Goal: Task Accomplishment & Management: Complete application form

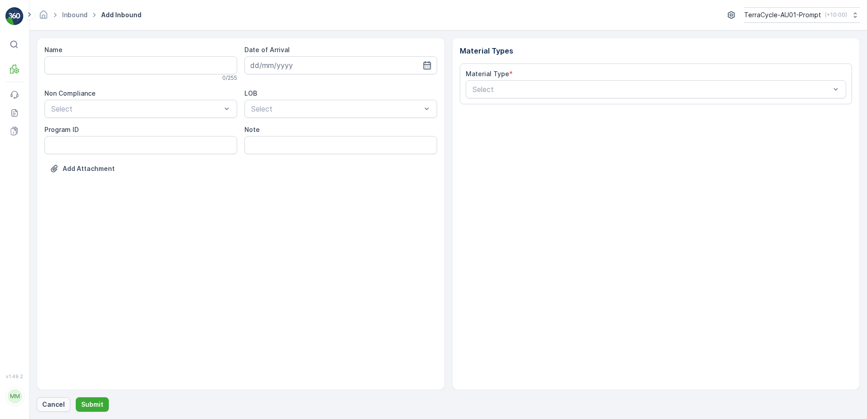
click at [53, 407] on p "Cancel" at bounding box center [53, 404] width 23 height 9
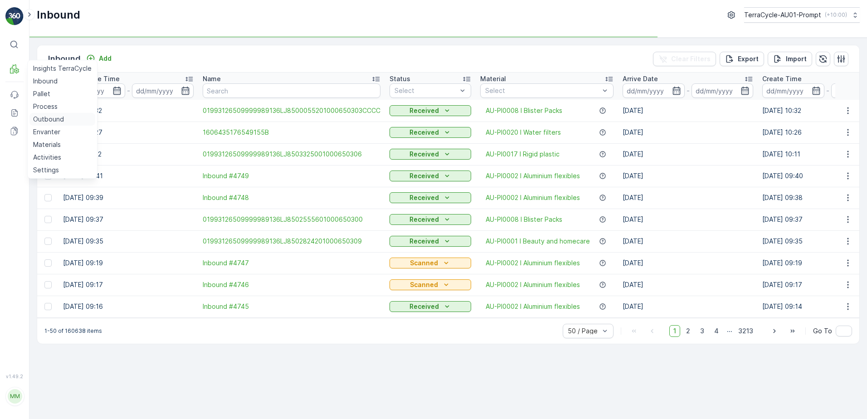
drag, startPoint x: 56, startPoint y: 121, endPoint x: 81, endPoint y: 115, distance: 25.7
click at [56, 121] on p "Outbound" at bounding box center [48, 119] width 31 height 9
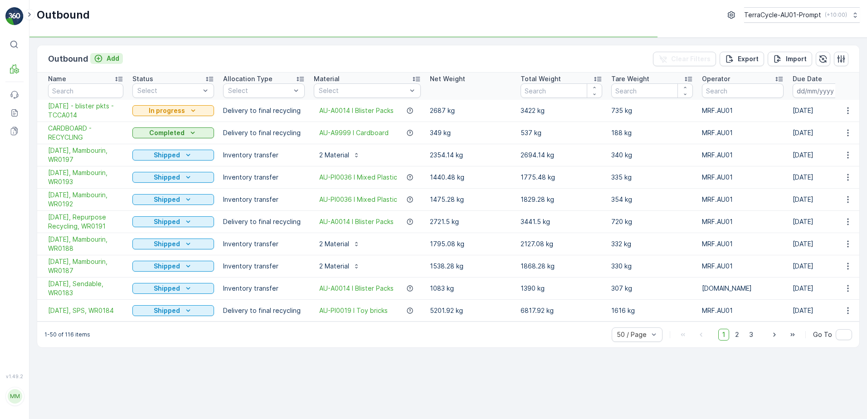
click at [111, 61] on p "Add" at bounding box center [113, 58] width 13 height 9
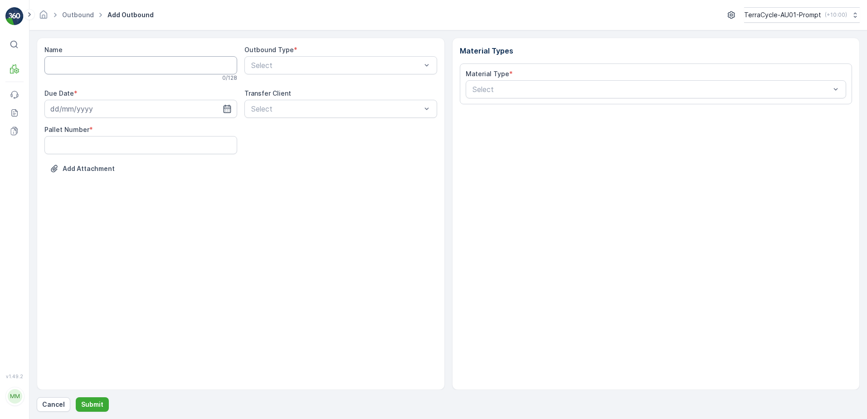
click at [89, 64] on input "Name" at bounding box center [140, 65] width 193 height 18
type input "CARDBOARD - RECYCLING"
click at [93, 113] on input at bounding box center [140, 111] width 193 height 18
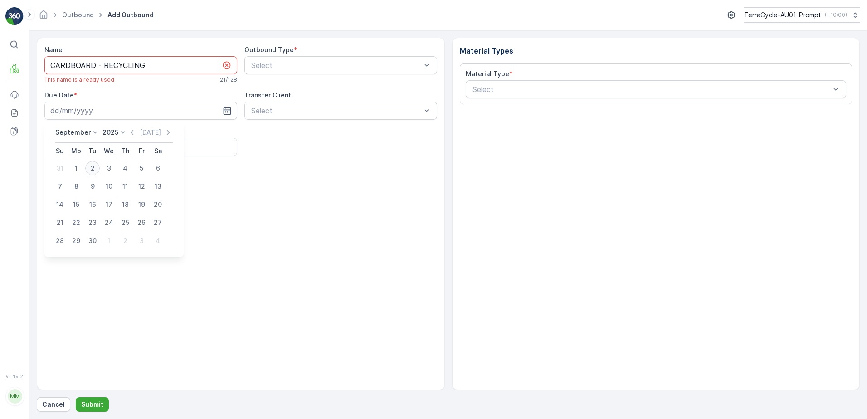
click at [98, 171] on div "2" at bounding box center [92, 168] width 15 height 15
type input "[DATE]"
click at [72, 146] on Number "Pallet Number" at bounding box center [140, 147] width 193 height 18
type Number "6"
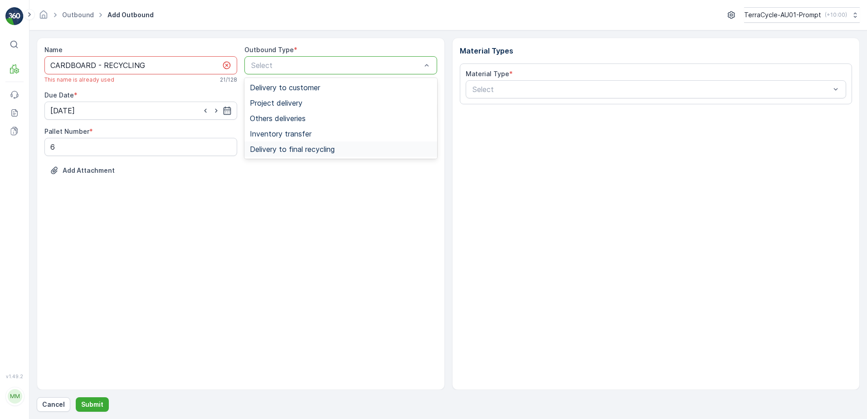
click at [304, 151] on span "Delivery to final recycling" at bounding box center [292, 149] width 85 height 8
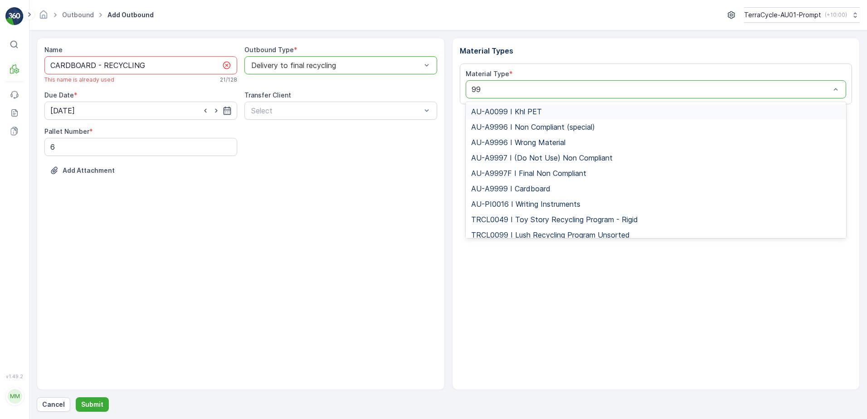
type input "999"
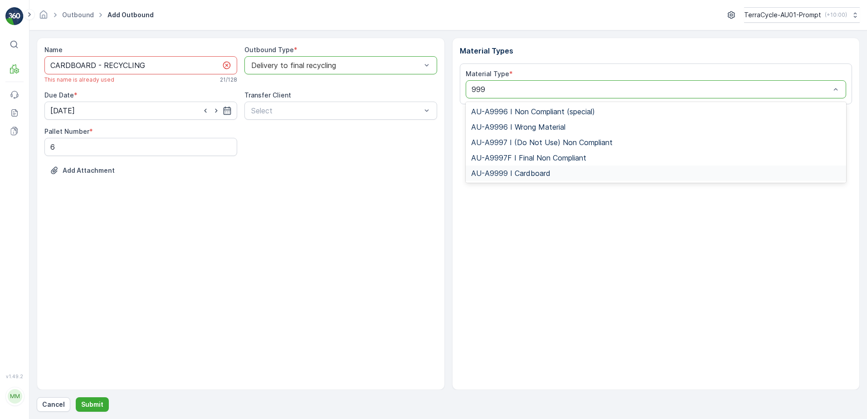
click at [513, 171] on span "AU-A9999 I Cardboard" at bounding box center [510, 173] width 79 height 8
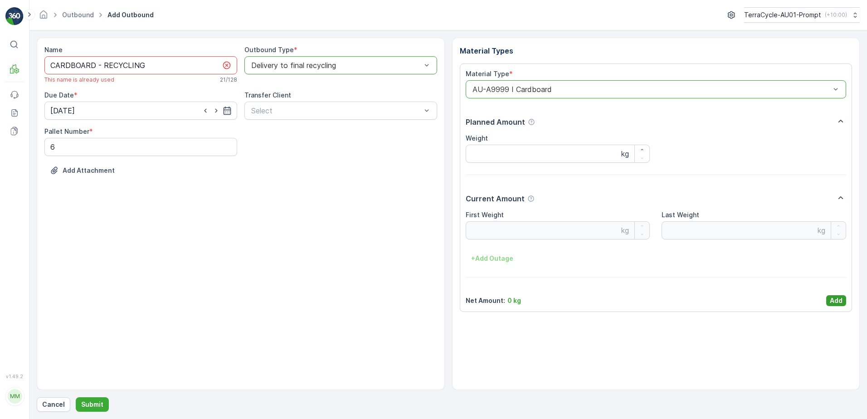
click at [839, 297] on p "Add" at bounding box center [836, 300] width 13 height 9
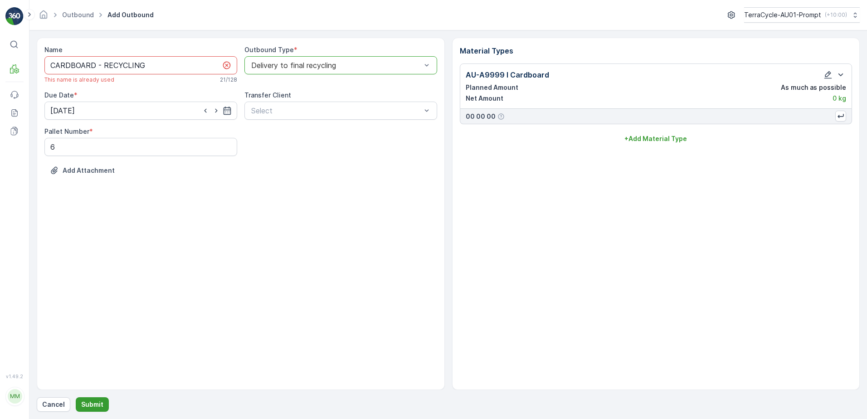
drag, startPoint x: 88, startPoint y: 408, endPoint x: 171, endPoint y: 329, distance: 114.2
click at [89, 408] on p "Submit" at bounding box center [92, 404] width 22 height 9
click at [148, 67] on input "CARDBOARD - RECYCLING" at bounding box center [140, 65] width 193 height 18
type input "CARDBOARD - RECYCLING [DATE]"
click at [92, 401] on p "Submit" at bounding box center [92, 404] width 22 height 9
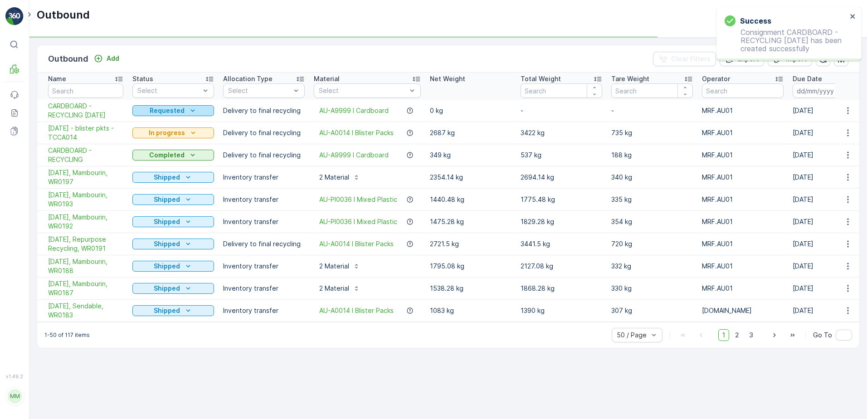
click at [189, 111] on icon "Requested" at bounding box center [192, 110] width 9 height 9
drag, startPoint x: 165, startPoint y: 137, endPoint x: 172, endPoint y: 125, distance: 13.2
click at [166, 137] on span "In progress" at bounding box center [155, 136] width 34 height 9
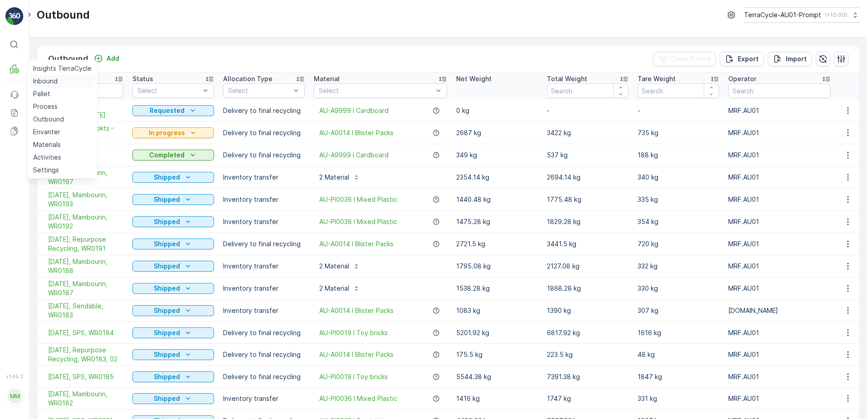
click at [41, 82] on p "Inbound" at bounding box center [45, 81] width 25 height 9
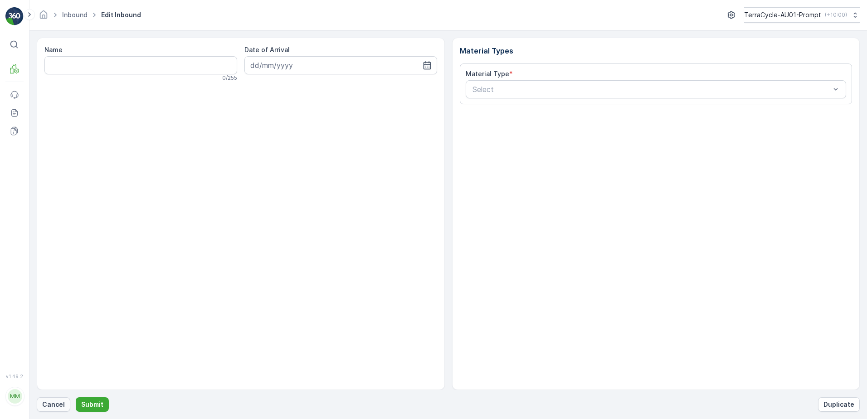
click at [55, 404] on p "Cancel" at bounding box center [53, 404] width 23 height 9
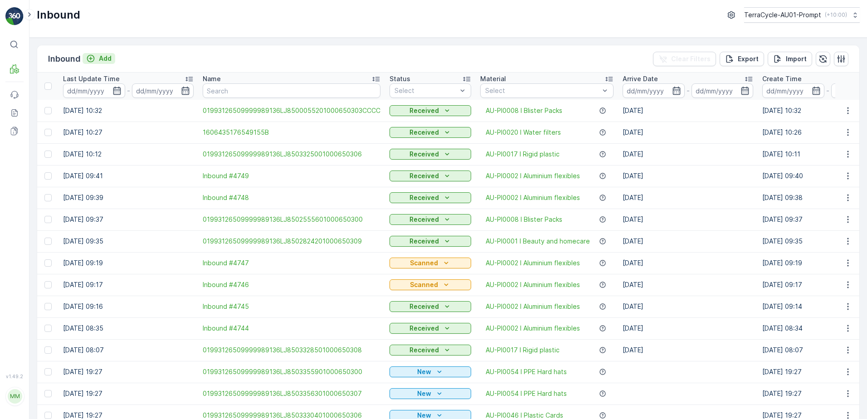
click at [105, 60] on p "Add" at bounding box center [105, 58] width 13 height 9
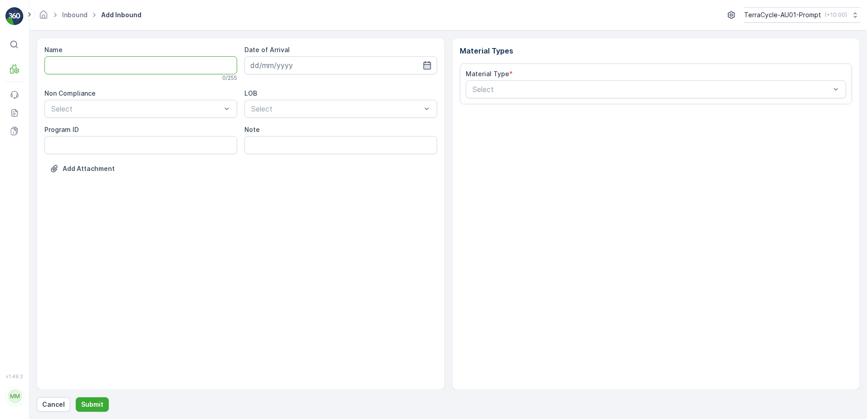
click at [92, 69] on input "Name" at bounding box center [140, 65] width 193 height 18
type input "019931265099999891ZX2001191301000650809"
click at [76, 397] on button "Submit" at bounding box center [92, 404] width 33 height 15
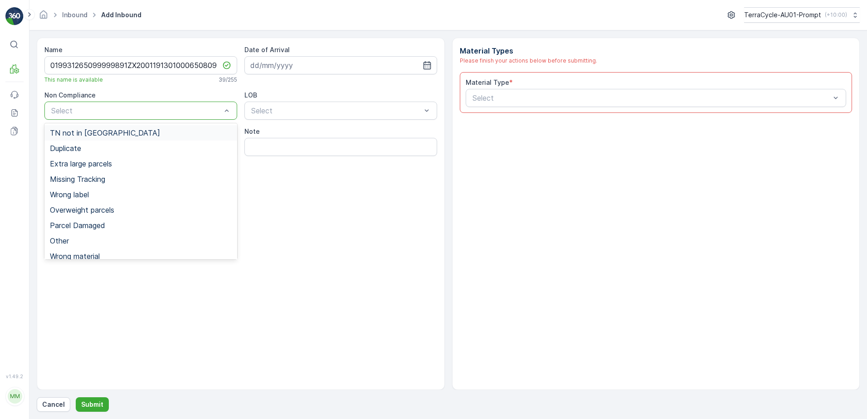
click at [103, 133] on span "TN not in [GEOGRAPHIC_DATA]" at bounding box center [105, 133] width 110 height 8
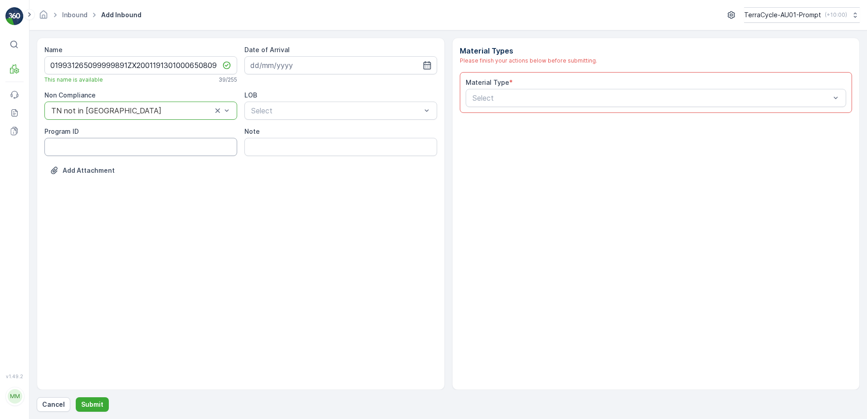
click at [82, 151] on ID "Program ID" at bounding box center [140, 147] width 193 height 18
type ID "CS90-M"
drag, startPoint x: 318, startPoint y: 62, endPoint x: 325, endPoint y: 62, distance: 7.3
click at [318, 62] on input at bounding box center [341, 65] width 193 height 18
click at [295, 127] on div "2" at bounding box center [292, 123] width 15 height 15
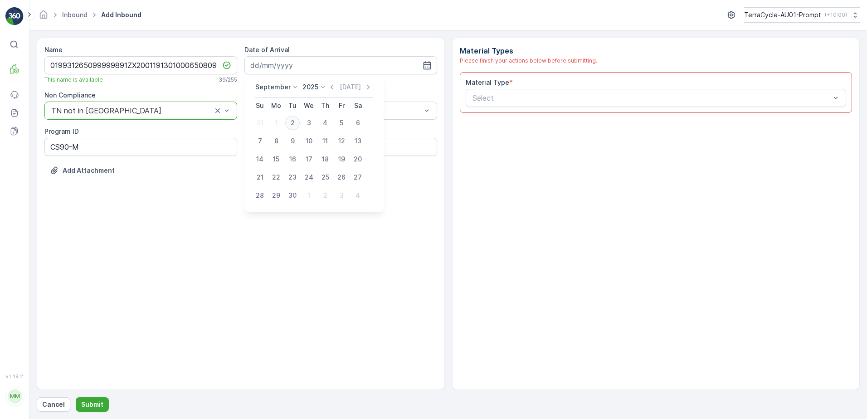
type input "[DATE]"
drag, startPoint x: 283, startPoint y: 146, endPoint x: 295, endPoint y: 143, distance: 12.5
click at [285, 145] on div "ZWB" at bounding box center [341, 148] width 182 height 8
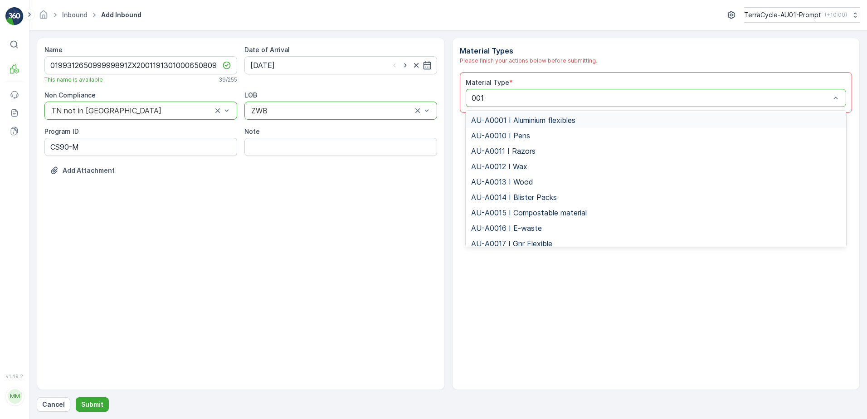
type input "0017"
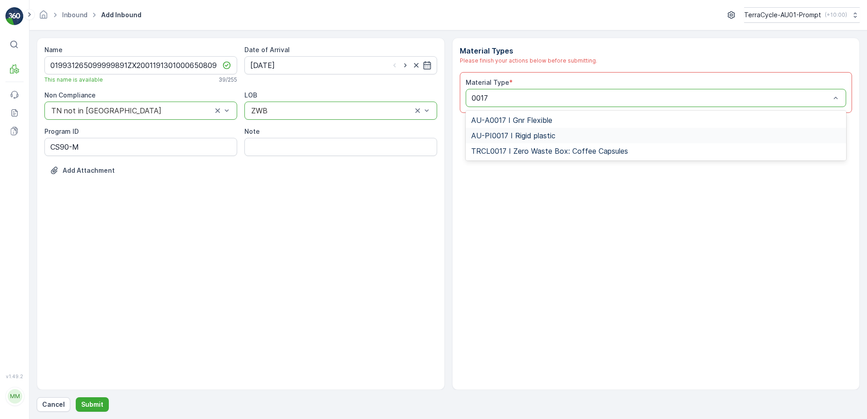
click at [539, 139] on span "AU-PI0017 I Rigid plastic" at bounding box center [513, 136] width 84 height 8
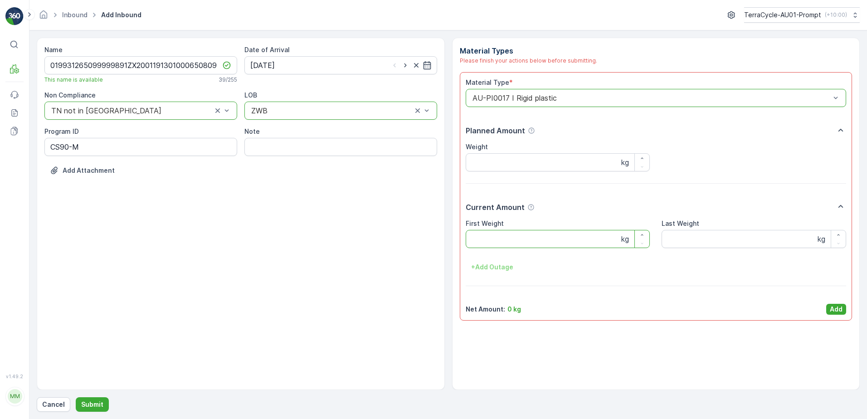
click at [500, 235] on Weight "First Weight" at bounding box center [558, 239] width 185 height 18
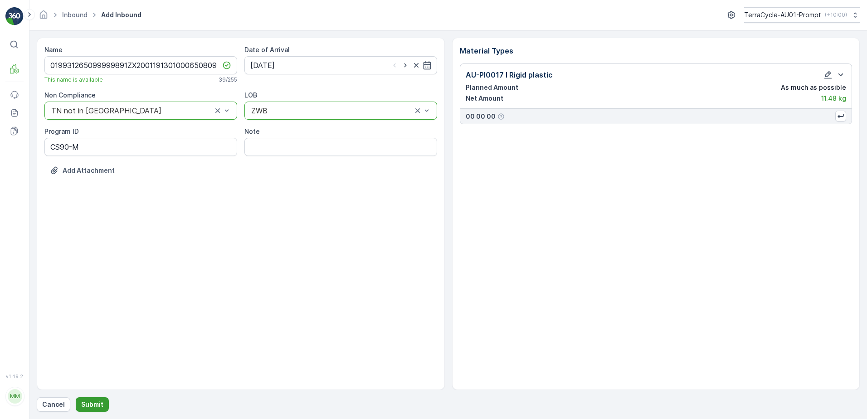
click at [96, 404] on p "Submit" at bounding box center [92, 404] width 22 height 9
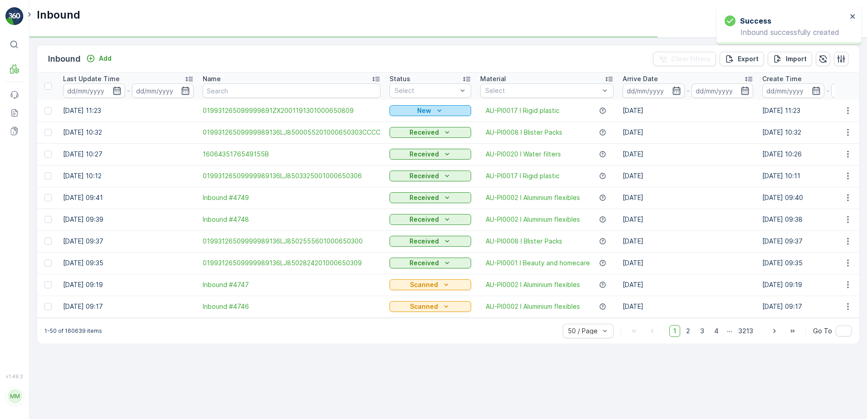
click at [435, 107] on icon "New" at bounding box center [439, 110] width 9 height 9
click at [414, 136] on span "Scanned" at bounding box center [406, 136] width 27 height 9
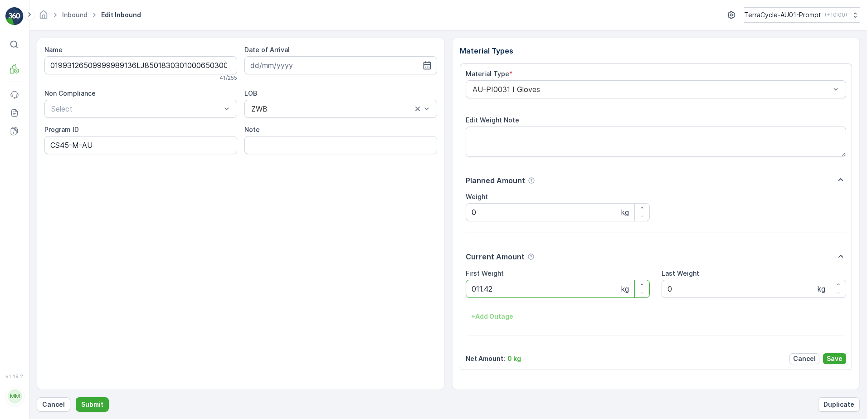
click at [76, 397] on button "Submit" at bounding box center [92, 404] width 33 height 15
click at [65, 145] on ID "CS8-S-AU" at bounding box center [140, 145] width 193 height 18
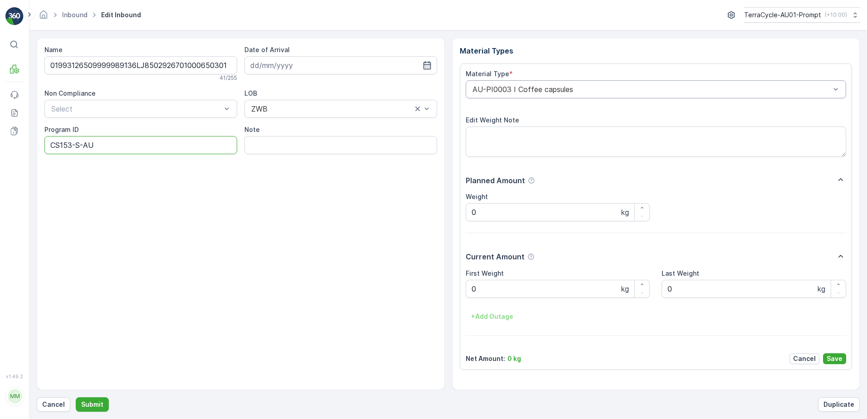
type ID "CS153-S-AU"
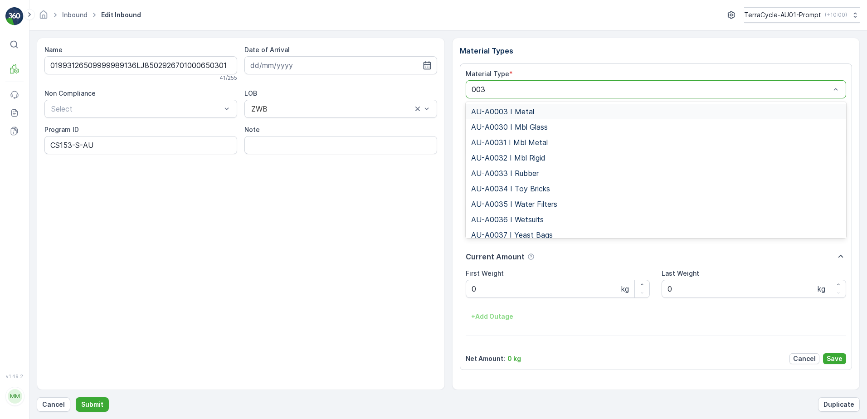
type input "0032"
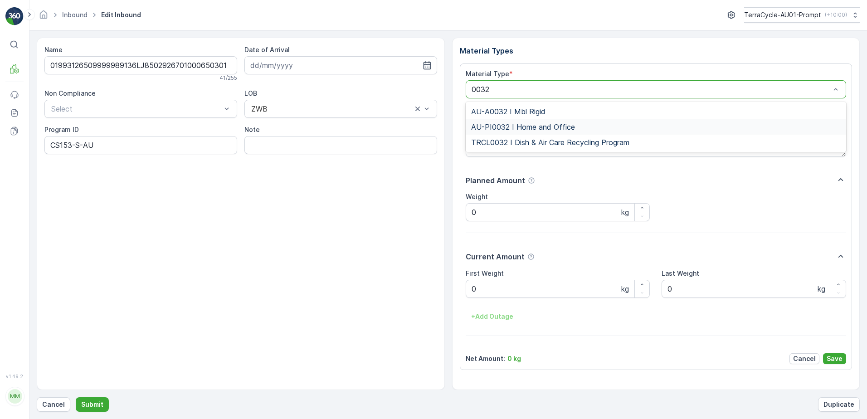
click at [564, 123] on span "AU-PI0032 I Home and Office" at bounding box center [523, 127] width 104 height 8
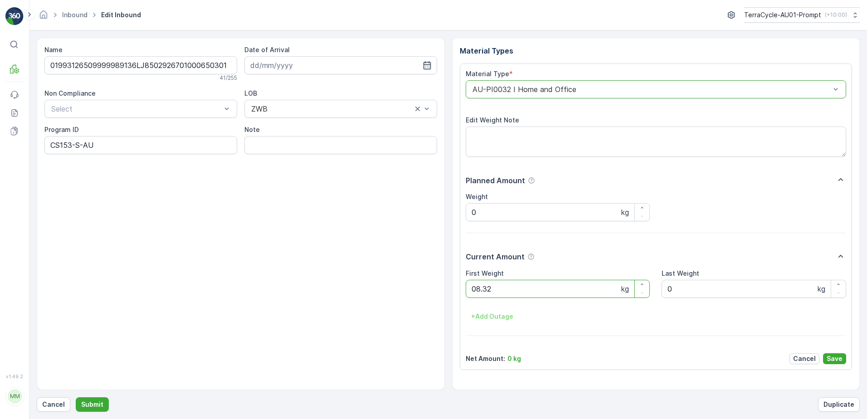
click at [76, 397] on button "Submit" at bounding box center [92, 404] width 33 height 15
click at [83, 146] on ID "CS67-M" at bounding box center [140, 145] width 193 height 18
click at [68, 145] on ID "CS67-S" at bounding box center [140, 145] width 193 height 18
type ID "CS178-S"
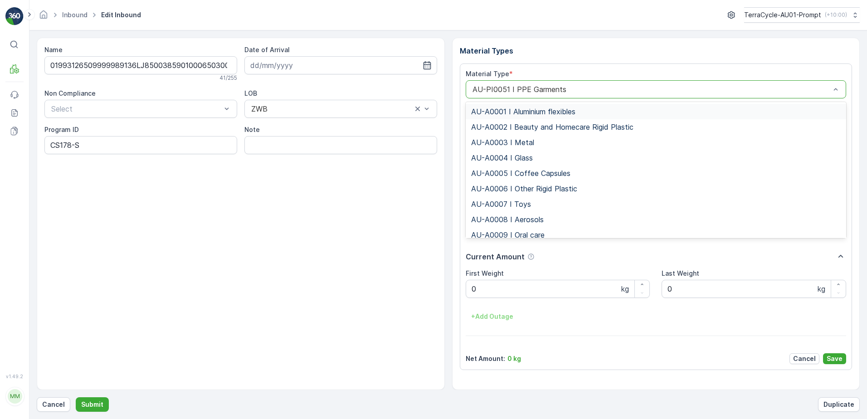
click at [471, 92] on div "AU-PI0051 I PPE Garments" at bounding box center [656, 89] width 381 height 18
type input "0015"
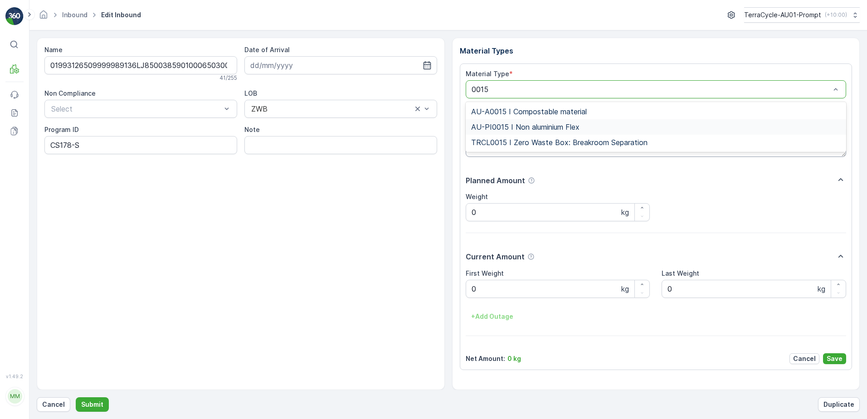
drag, startPoint x: 546, startPoint y: 131, endPoint x: 618, endPoint y: 142, distance: 73.5
click at [551, 131] on span "AU-PI0015 I Non aluminium Flex" at bounding box center [525, 127] width 108 height 8
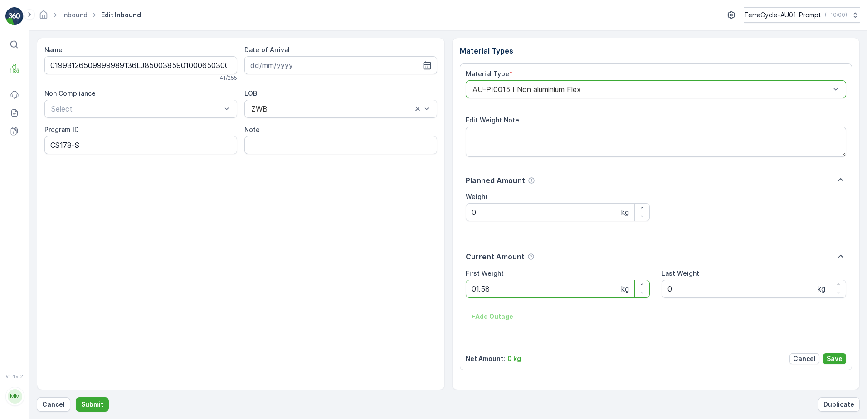
click at [76, 397] on button "Submit" at bounding box center [92, 404] width 33 height 15
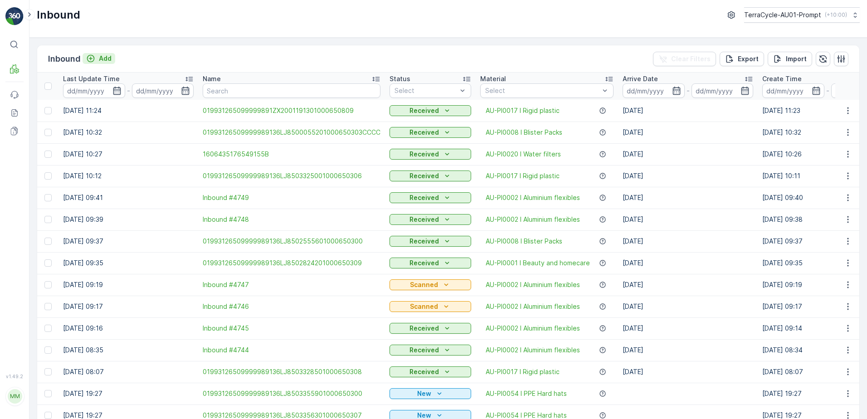
click at [104, 57] on p "Add" at bounding box center [105, 58] width 13 height 9
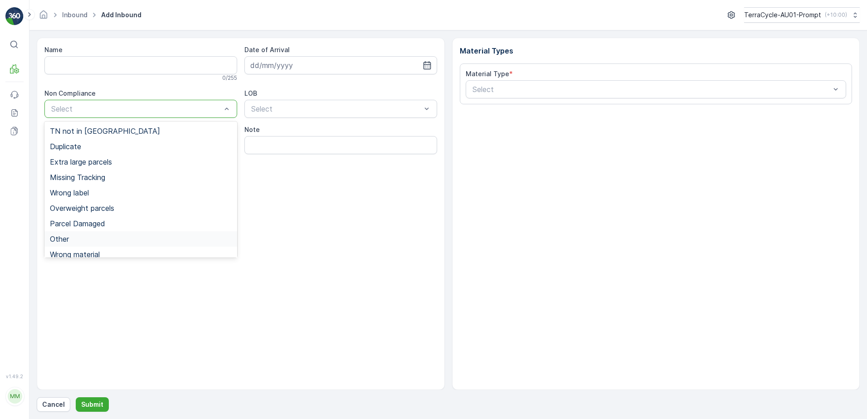
drag, startPoint x: 60, startPoint y: 241, endPoint x: 62, endPoint y: 197, distance: 44.0
click at [60, 240] on span "Other" at bounding box center [59, 239] width 19 height 8
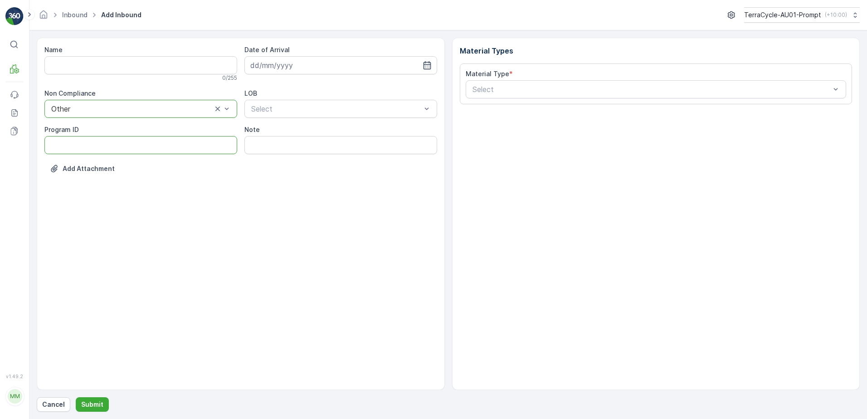
click at [76, 146] on ID "Program ID" at bounding box center [140, 145] width 193 height 18
type ID "2270"
click at [288, 70] on input at bounding box center [341, 65] width 193 height 18
drag, startPoint x: 295, startPoint y: 125, endPoint x: 297, endPoint y: 105, distance: 20.0
click at [295, 125] on div "2" at bounding box center [292, 123] width 15 height 15
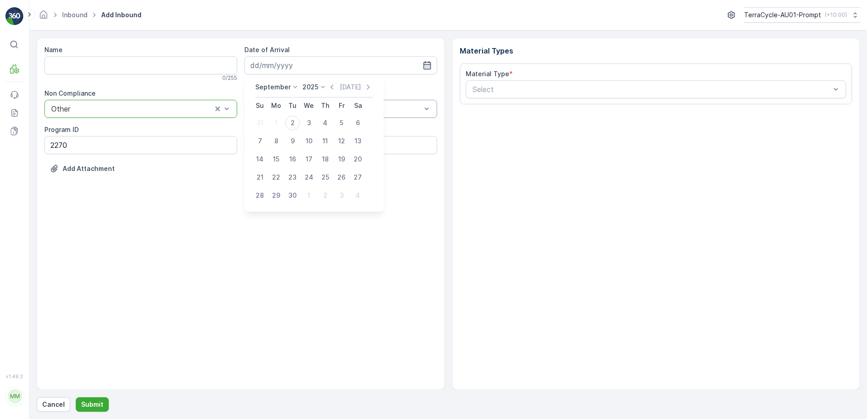
type input "[DATE]"
click at [281, 130] on div "NRP" at bounding box center [341, 131] width 182 height 8
click at [271, 148] on input "Note" at bounding box center [341, 145] width 193 height 18
type input "TN COVERED OVER - PHOTO IN MEDIA FILE"
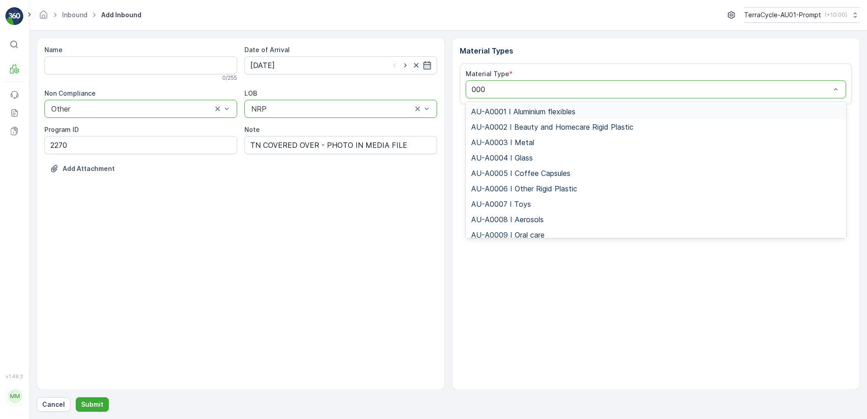
type input "0002"
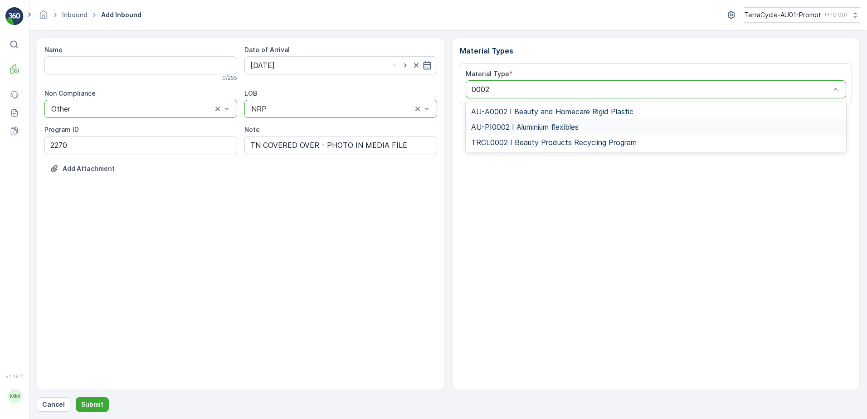
click at [561, 125] on span "AU-PI0002 I Aluminium flexibles" at bounding box center [525, 127] width 108 height 8
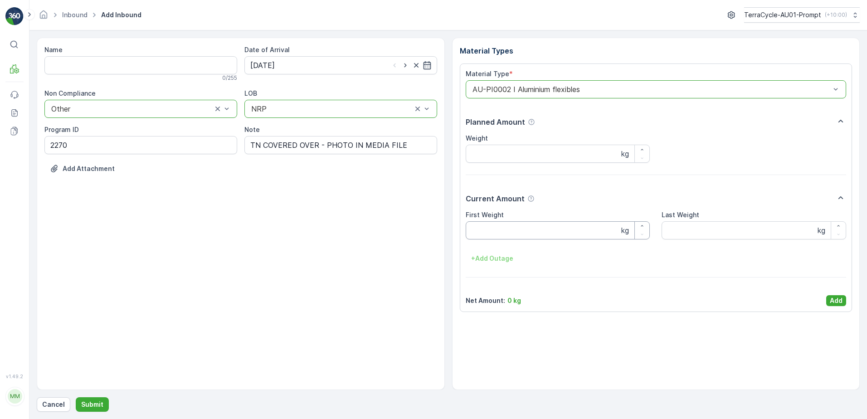
click at [489, 234] on Weight "First Weight" at bounding box center [558, 230] width 185 height 18
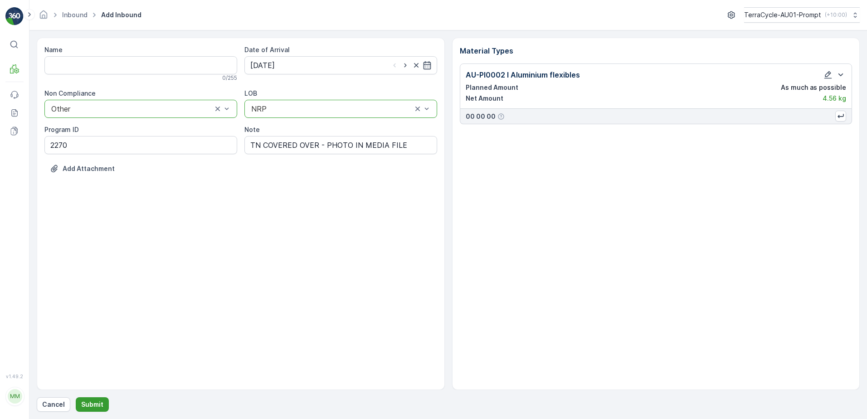
click at [92, 404] on p "Submit" at bounding box center [92, 404] width 22 height 9
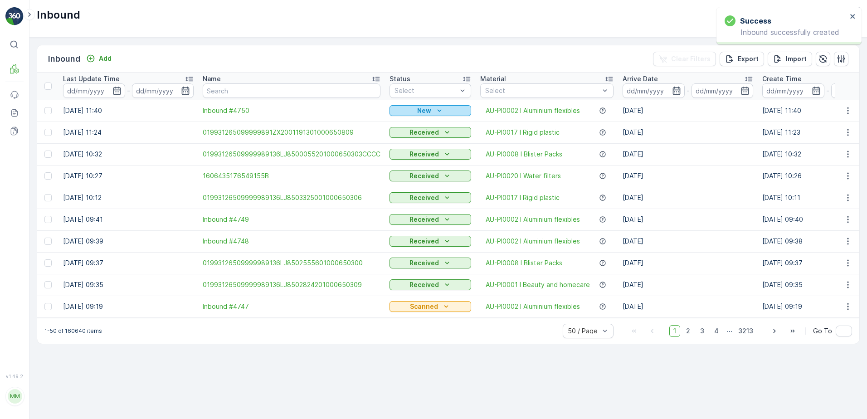
click at [413, 108] on div "New" at bounding box center [430, 110] width 74 height 9
drag, startPoint x: 408, startPoint y: 136, endPoint x: 411, endPoint y: 130, distance: 7.1
click at [408, 136] on span "Scanned" at bounding box center [406, 136] width 27 height 9
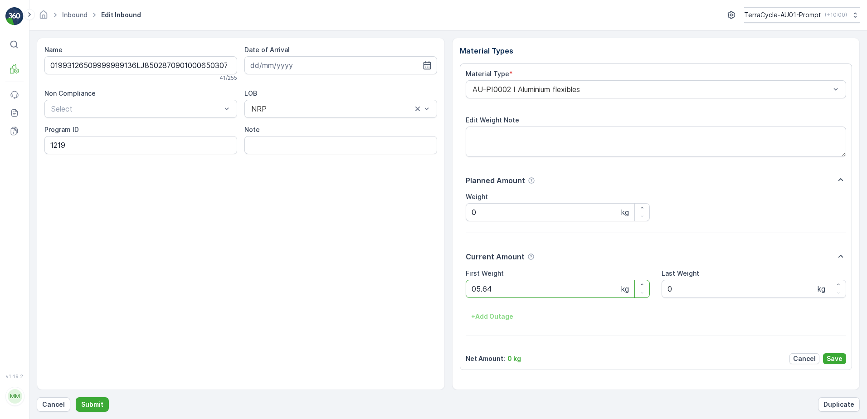
click at [76, 397] on button "Submit" at bounding box center [92, 404] width 33 height 15
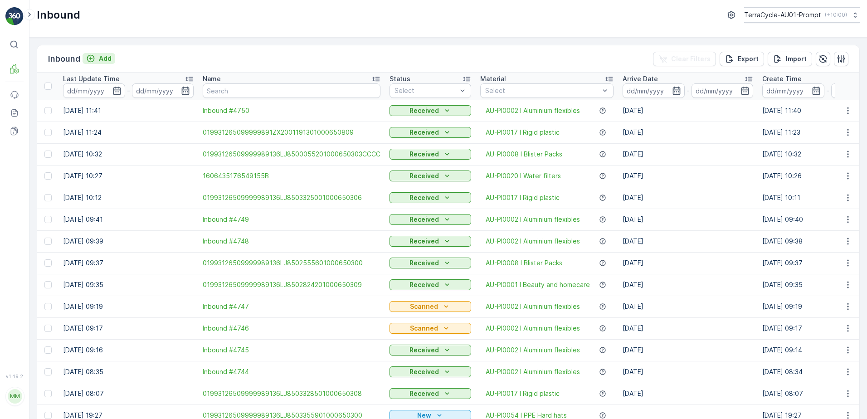
click at [106, 59] on p "Add" at bounding box center [105, 58] width 13 height 9
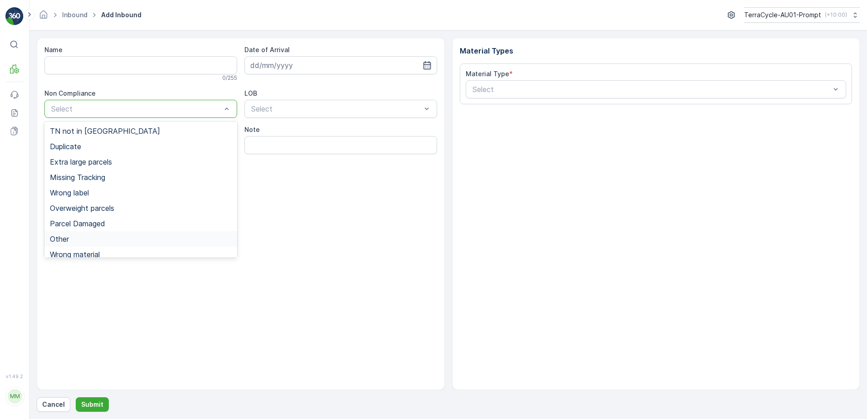
click at [52, 237] on span "Other" at bounding box center [59, 239] width 19 height 8
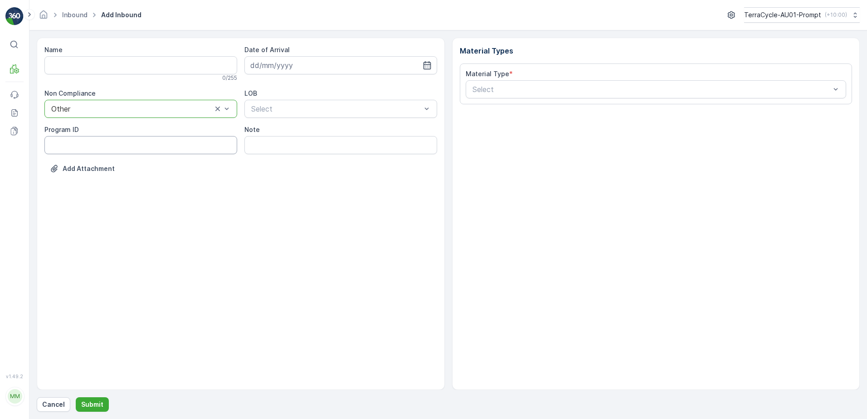
click at [64, 150] on ID "Program ID" at bounding box center [140, 145] width 193 height 18
type ID "2270"
click at [301, 66] on input at bounding box center [341, 65] width 193 height 18
click at [294, 124] on div "2" at bounding box center [292, 123] width 15 height 15
type input "[DATE]"
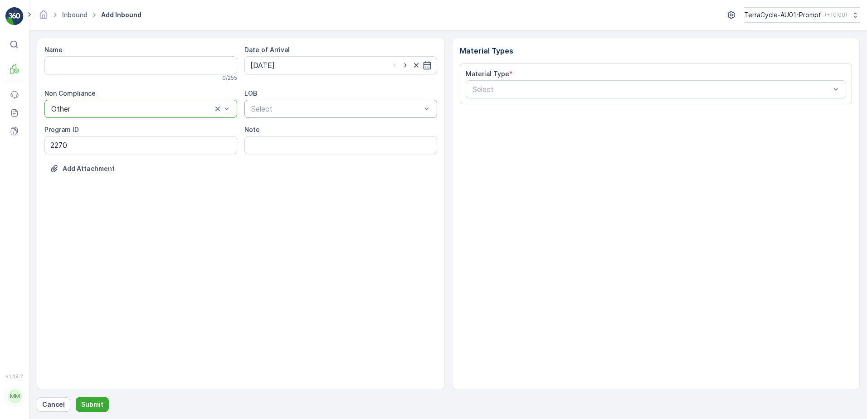
click at [295, 115] on div "Select" at bounding box center [341, 109] width 193 height 18
click at [284, 129] on div "NRP" at bounding box center [341, 131] width 182 height 8
click at [308, 146] on input "Note" at bounding box center [341, 145] width 193 height 18
type input "TN COVERED OVER - PHOTO IN MEDIA FILE"
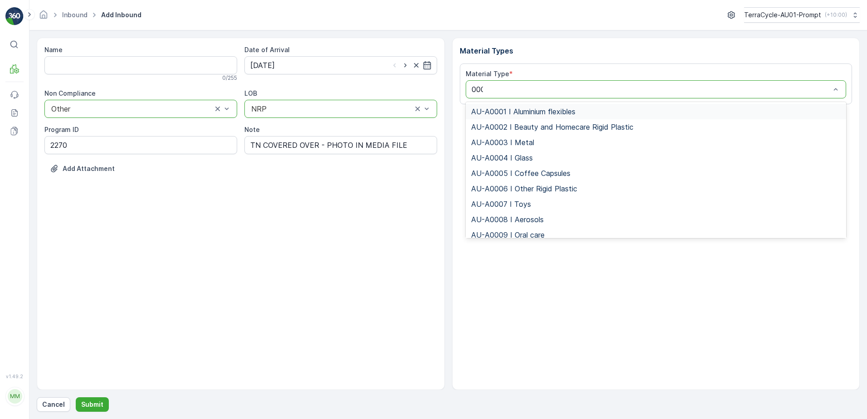
type input "0002"
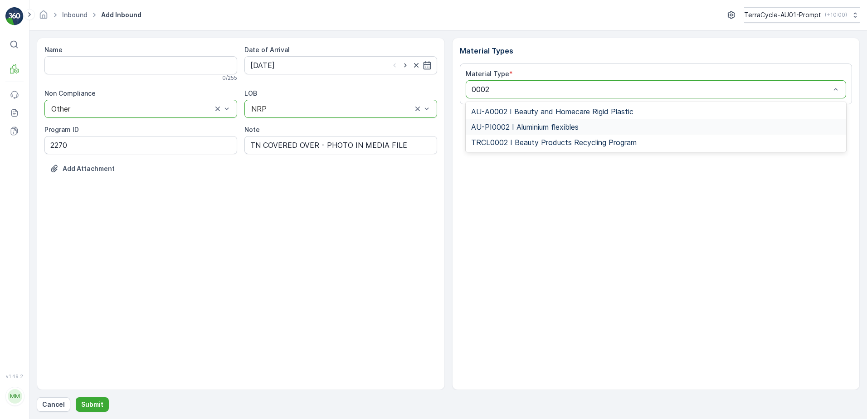
click at [549, 125] on span "AU-PI0002 I Aluminium flexibles" at bounding box center [525, 127] width 108 height 8
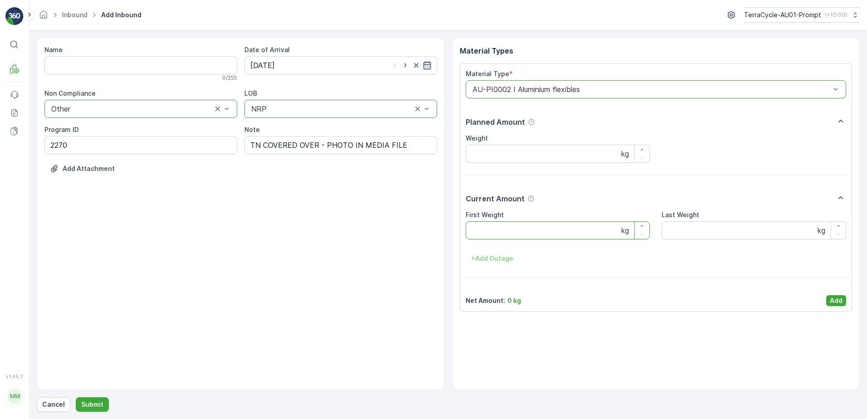
click at [483, 237] on Weight "First Weight" at bounding box center [558, 230] width 185 height 18
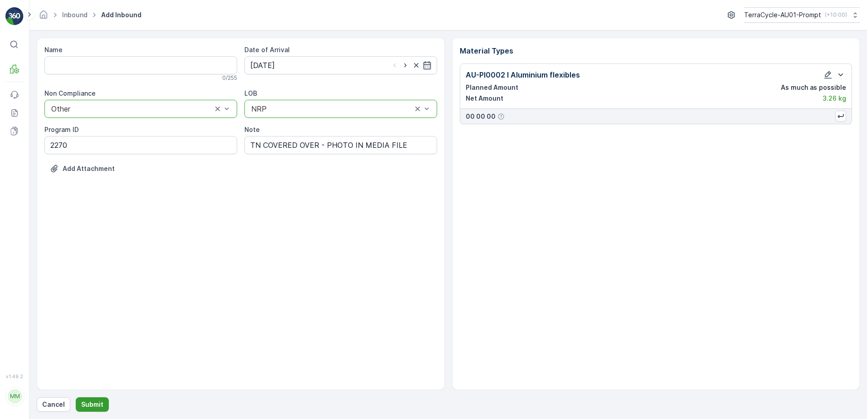
click at [89, 404] on p "Submit" at bounding box center [92, 404] width 22 height 9
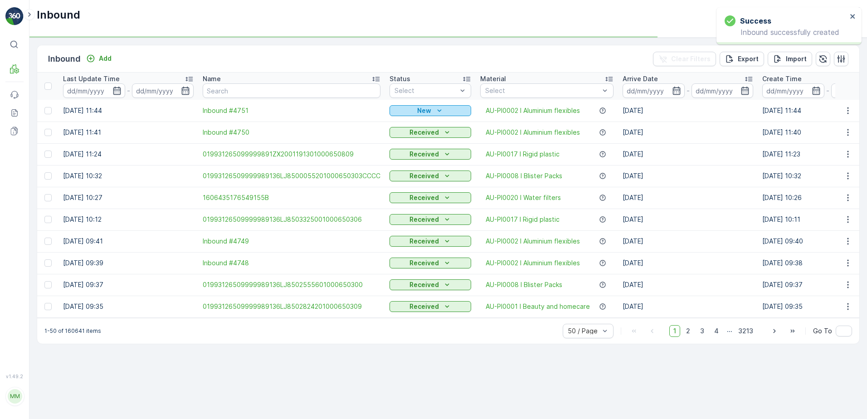
click at [436, 110] on icon "New" at bounding box center [439, 110] width 9 height 9
click at [408, 133] on span "Scanned" at bounding box center [406, 136] width 27 height 9
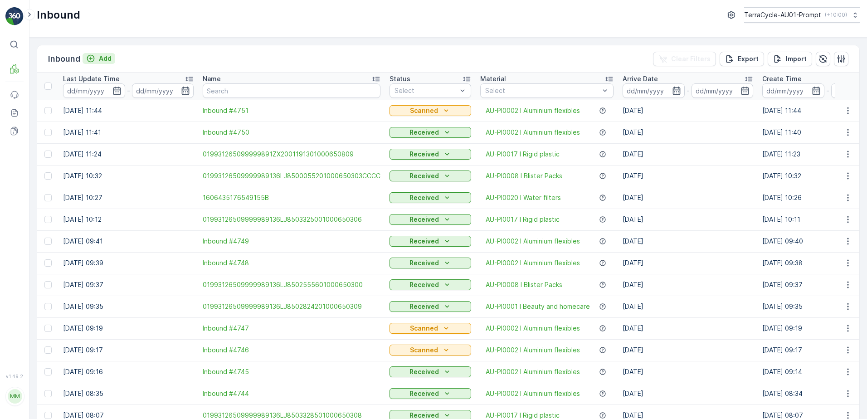
click at [110, 61] on p "Add" at bounding box center [105, 58] width 13 height 9
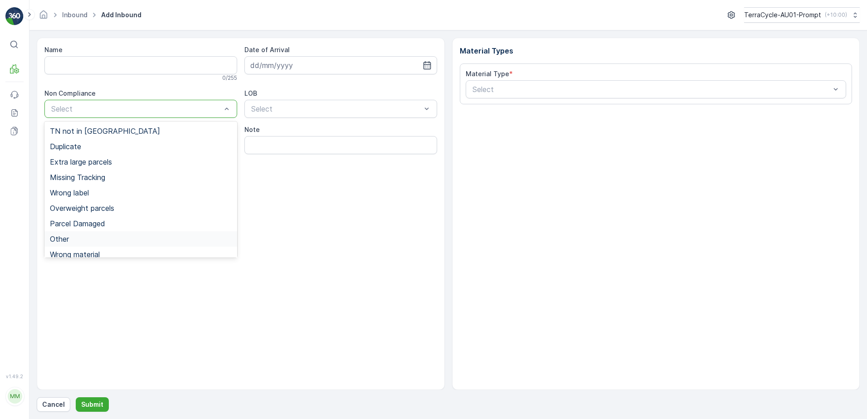
click at [62, 238] on span "Other" at bounding box center [59, 239] width 19 height 8
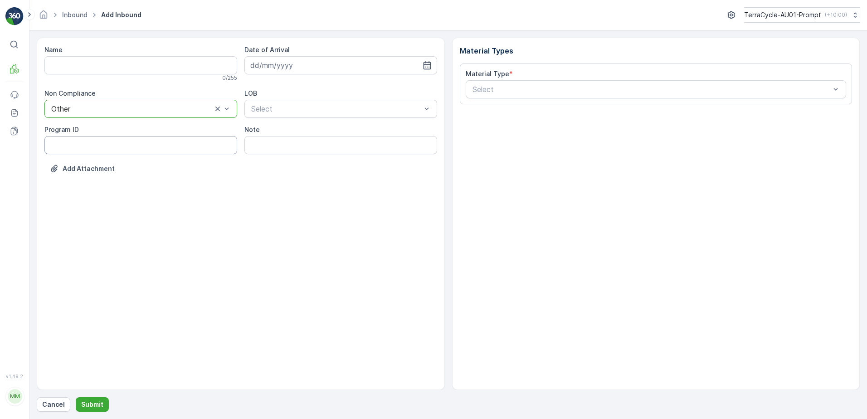
click at [66, 142] on ID "Program ID" at bounding box center [140, 145] width 193 height 18
type ID "2270"
click at [287, 64] on input at bounding box center [341, 65] width 193 height 18
click at [296, 121] on div "2" at bounding box center [292, 123] width 15 height 15
type input "[DATE]"
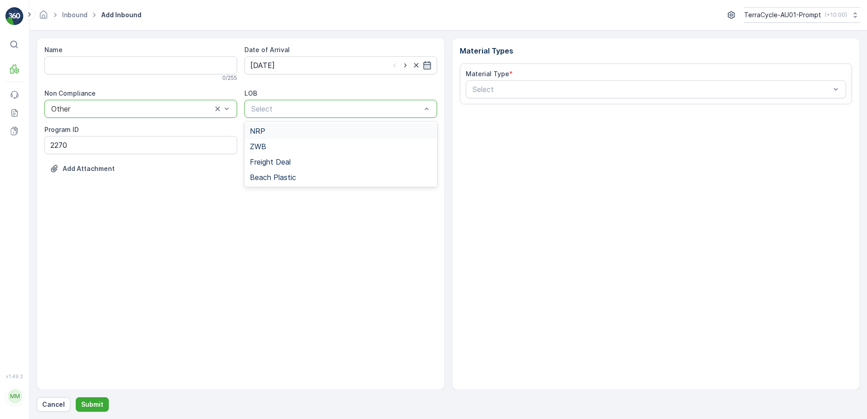
drag, startPoint x: 272, startPoint y: 133, endPoint x: 446, endPoint y: 120, distance: 174.7
click at [294, 132] on div "NRP" at bounding box center [341, 131] width 182 height 8
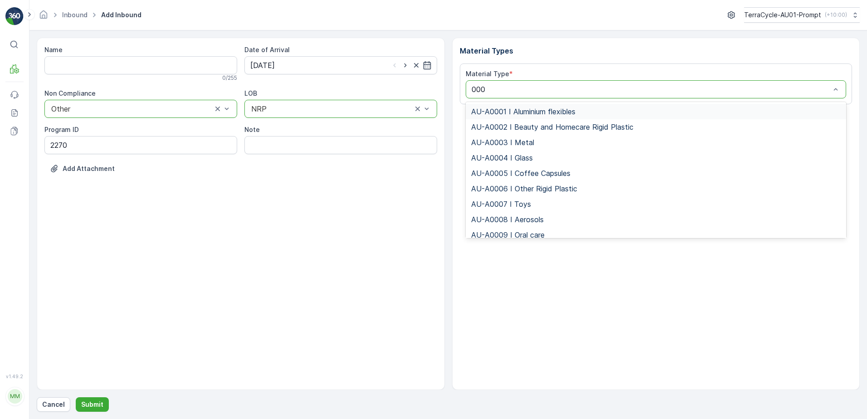
type input "0002"
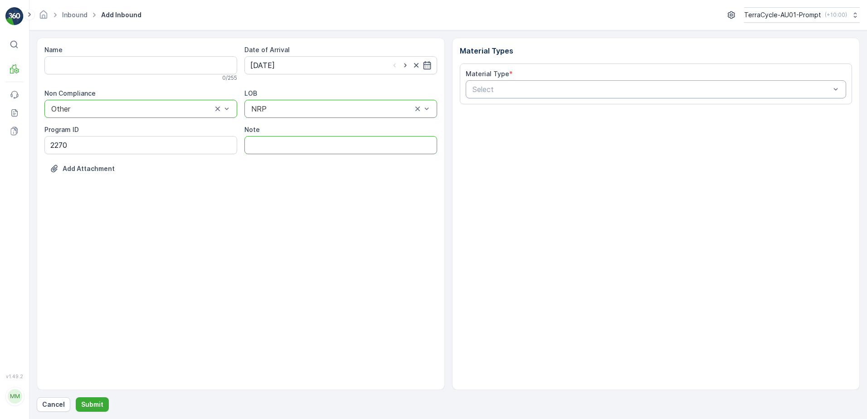
click at [288, 138] on input "Note" at bounding box center [341, 145] width 193 height 18
type input "TN COVERED OVER - PHOTO IN MEDIA FILE"
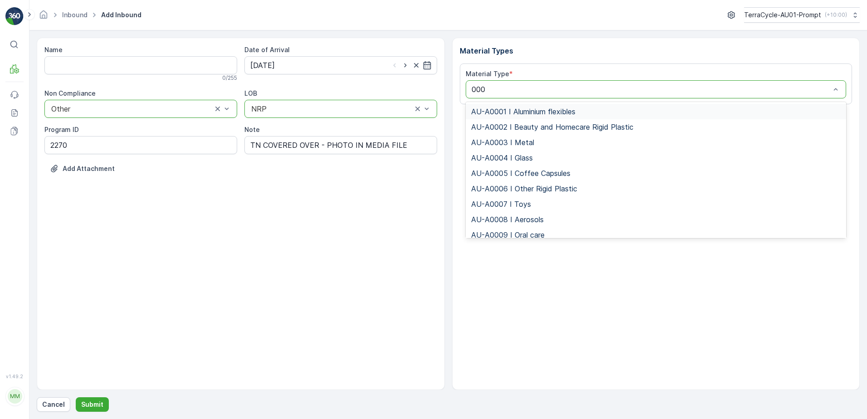
type input "0002"
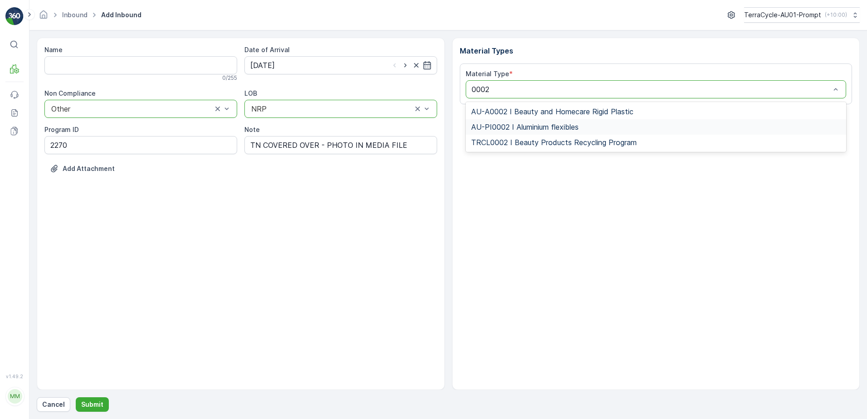
click at [534, 127] on span "AU-PI0002 I Aluminium flexibles" at bounding box center [525, 127] width 108 height 8
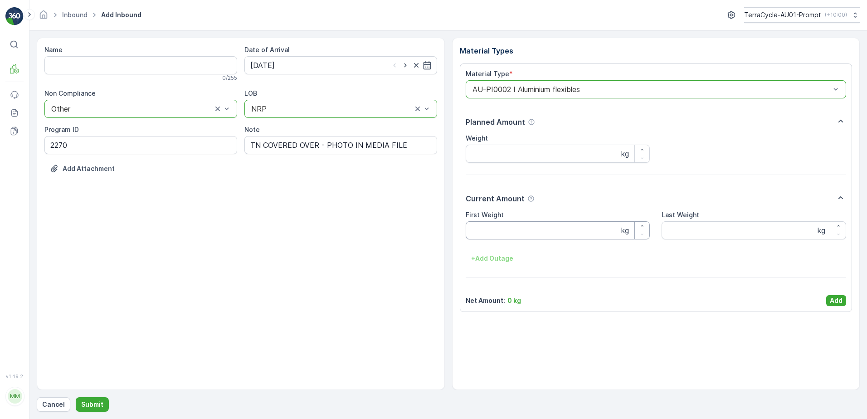
click at [490, 234] on Weight "First Weight" at bounding box center [558, 230] width 185 height 18
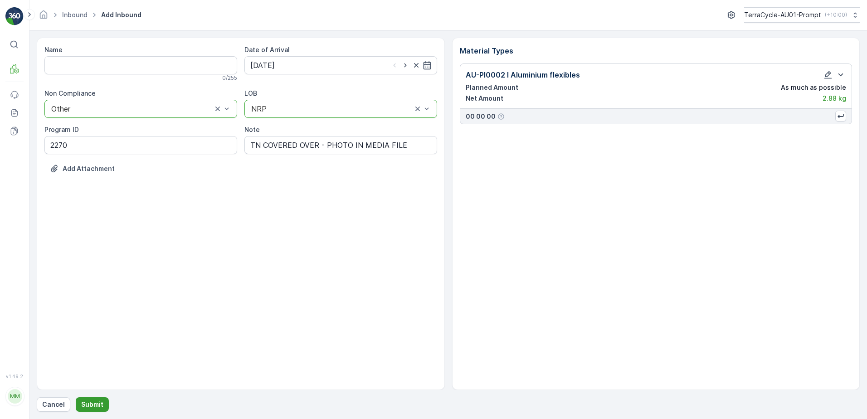
click at [88, 405] on p "Submit" at bounding box center [92, 404] width 22 height 9
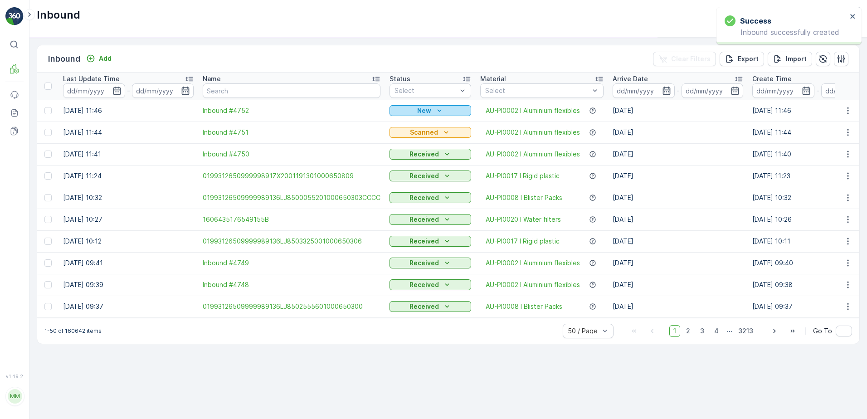
click at [422, 110] on p "New" at bounding box center [424, 110] width 14 height 9
click at [411, 139] on span "Scanned" at bounding box center [406, 136] width 27 height 9
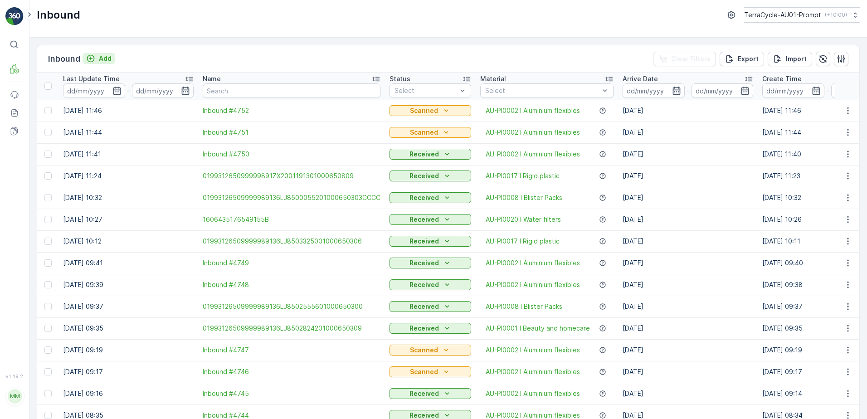
click at [111, 59] on p "Add" at bounding box center [105, 58] width 13 height 9
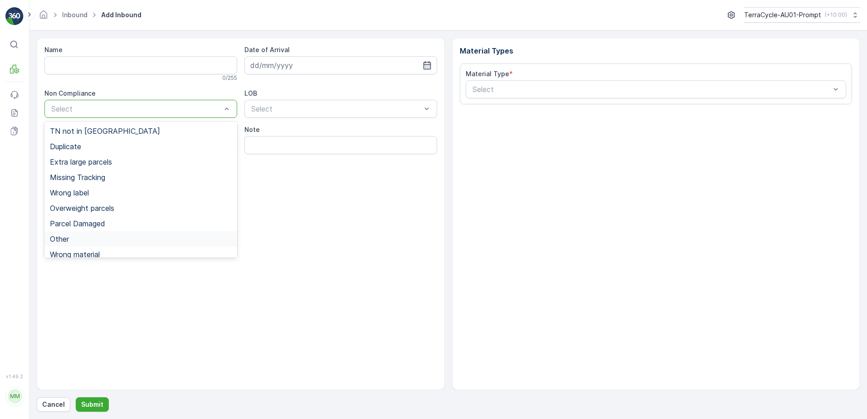
click at [61, 240] on span "Other" at bounding box center [59, 239] width 19 height 8
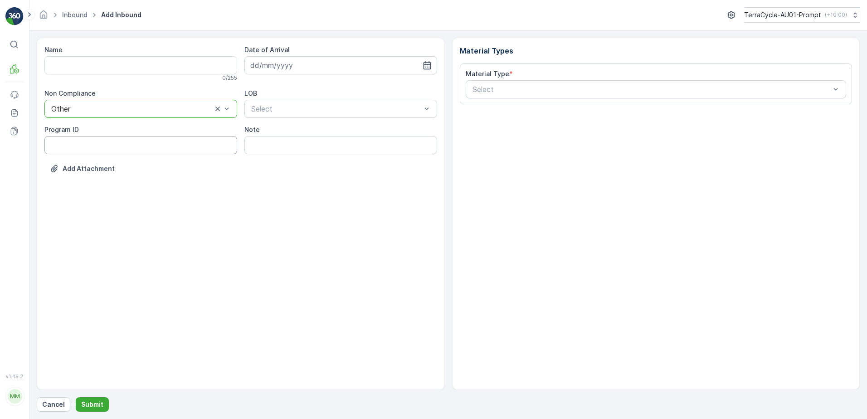
click at [80, 139] on ID "Program ID" at bounding box center [140, 145] width 193 height 18
type ID "2270"
click at [285, 66] on input at bounding box center [341, 65] width 193 height 18
click at [290, 125] on div "2" at bounding box center [292, 123] width 15 height 15
type input "[DATE]"
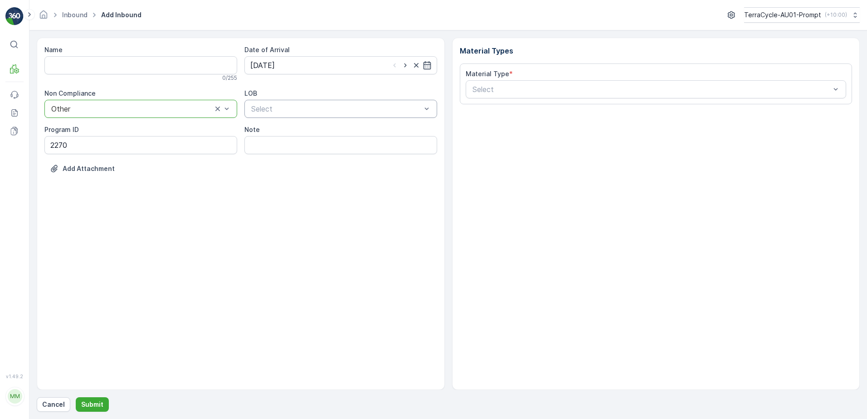
click at [289, 103] on div "Select" at bounding box center [341, 109] width 193 height 18
click at [275, 130] on div "NRP" at bounding box center [341, 131] width 182 height 8
click at [278, 147] on input "Note" at bounding box center [341, 145] width 193 height 18
type input "TN COVERED OVER - PHOTO IN MEDIA FILE"
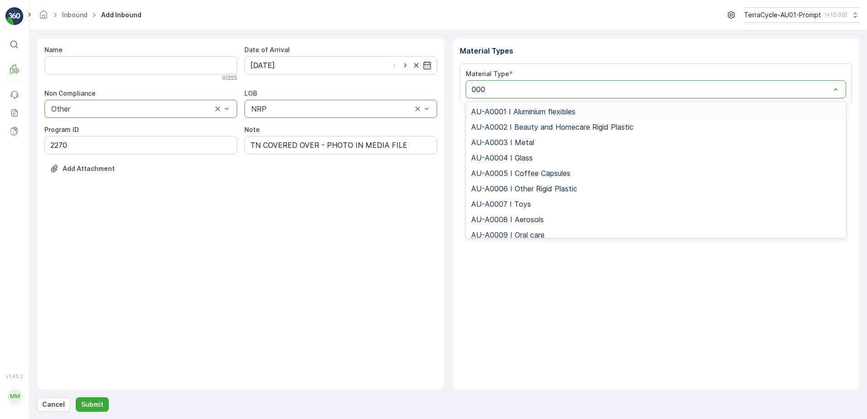
type input "0002"
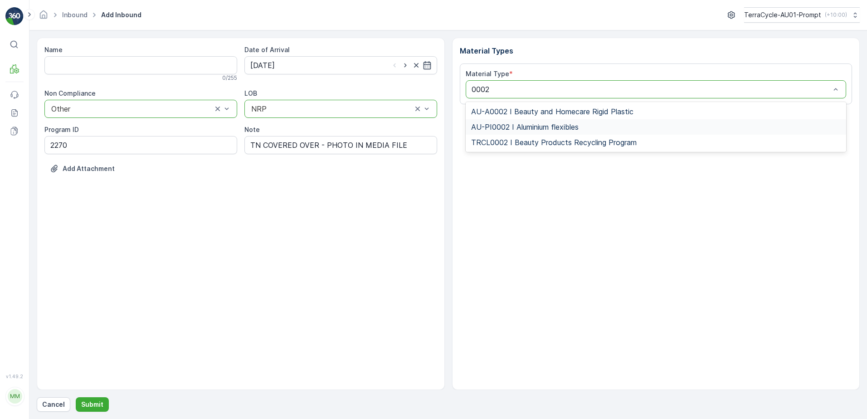
click at [522, 123] on span "AU-PI0002 I Aluminium flexibles" at bounding box center [525, 127] width 108 height 8
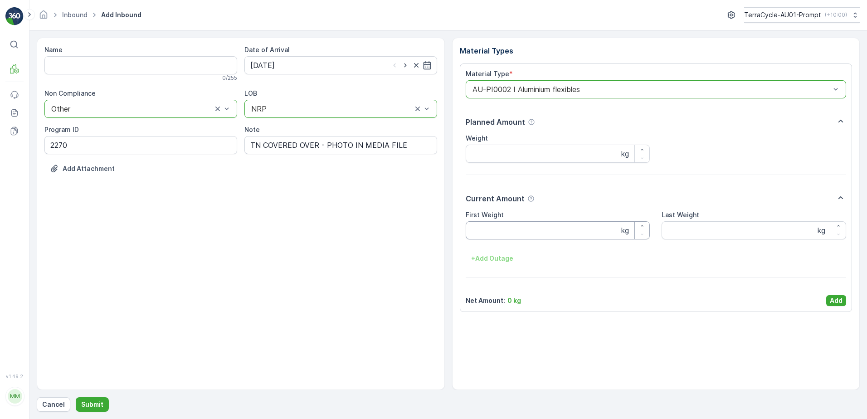
click at [514, 234] on Weight "First Weight" at bounding box center [558, 230] width 185 height 18
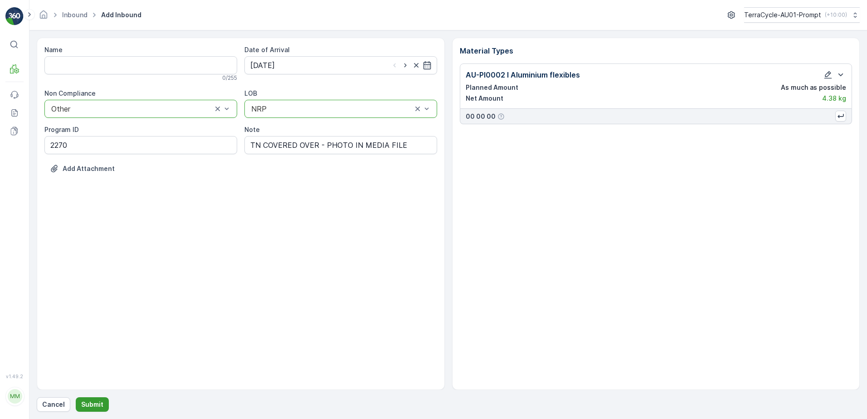
click at [90, 405] on p "Submit" at bounding box center [92, 404] width 22 height 9
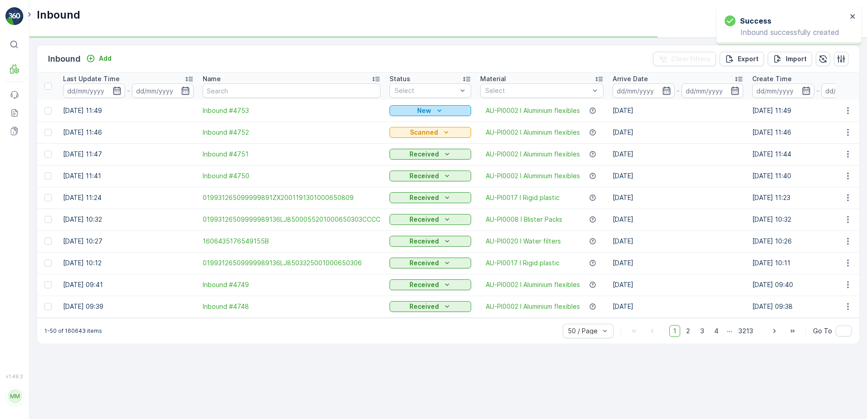
click at [431, 106] on div "New" at bounding box center [430, 110] width 74 height 9
drag, startPoint x: 402, startPoint y: 133, endPoint x: 408, endPoint y: 125, distance: 10.3
click at [402, 132] on span "Scanned" at bounding box center [406, 136] width 27 height 9
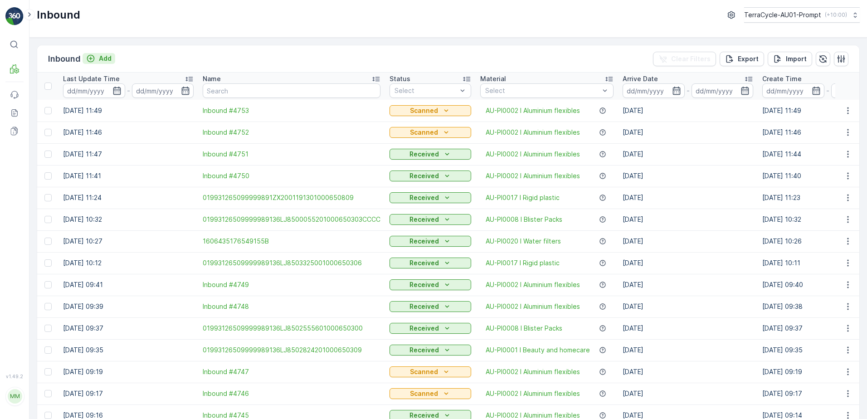
click at [101, 64] on button "Add" at bounding box center [99, 58] width 33 height 11
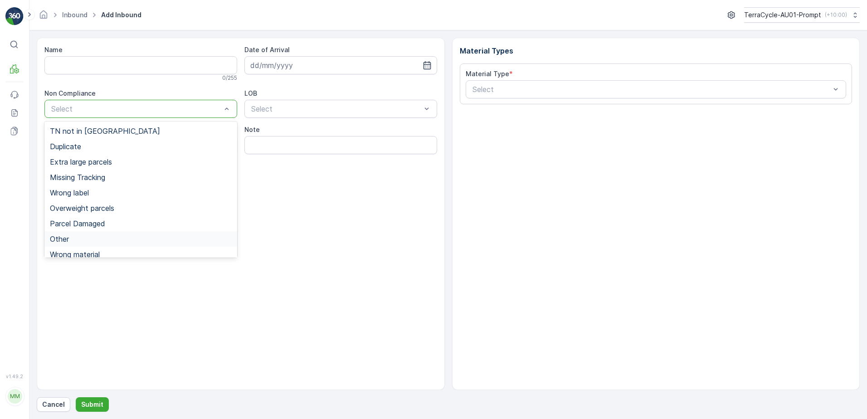
click at [61, 240] on span "Other" at bounding box center [59, 239] width 19 height 8
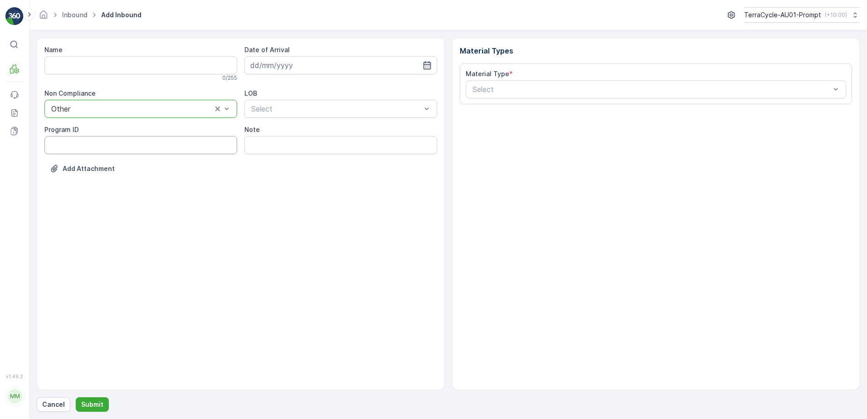
click at [69, 147] on ID "Program ID" at bounding box center [140, 145] width 193 height 18
type ID "2270"
click at [328, 72] on input at bounding box center [341, 65] width 193 height 18
click at [295, 129] on div "2" at bounding box center [292, 123] width 15 height 15
type input "[DATE]"
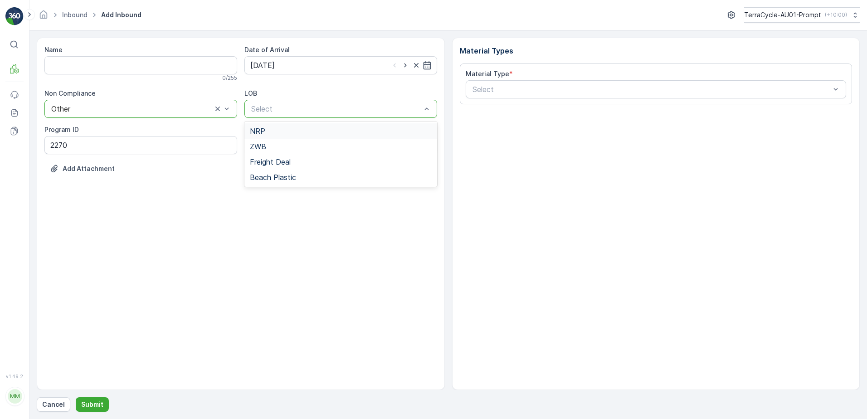
click at [279, 135] on div "NRP" at bounding box center [341, 131] width 182 height 8
drag, startPoint x: 284, startPoint y: 146, endPoint x: 291, endPoint y: 147, distance: 6.8
click at [284, 146] on input "Note" at bounding box center [341, 145] width 193 height 18
type input "TN COVERED OVER - PHOTO IN MEDIA FILE"
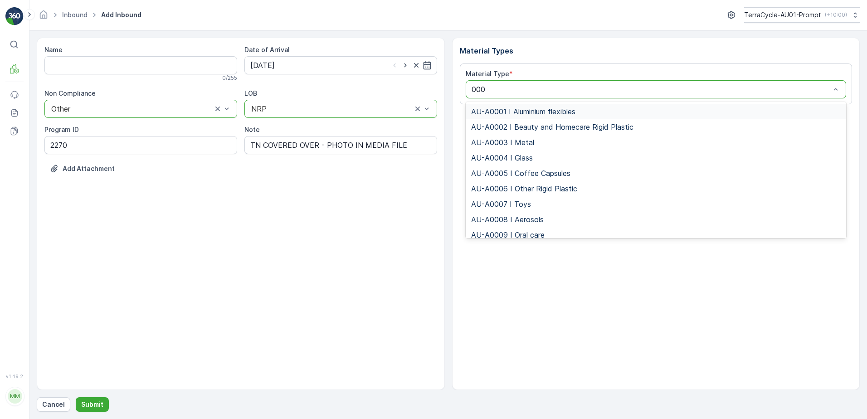
type input "0002"
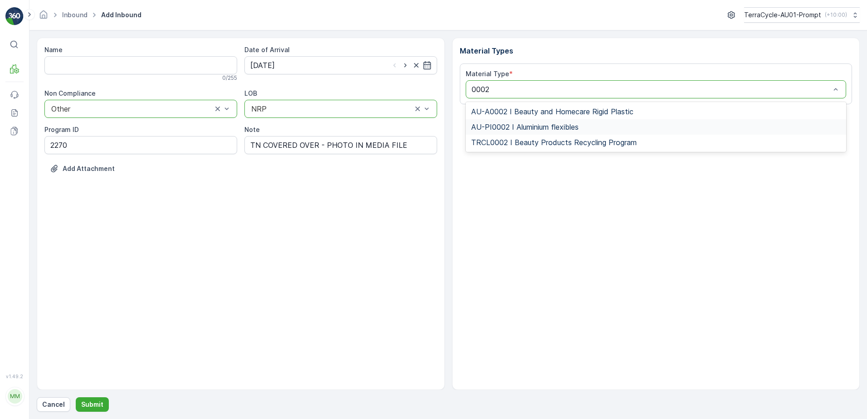
click at [575, 127] on span "AU-PI0002 I Aluminium flexibles" at bounding box center [525, 127] width 108 height 8
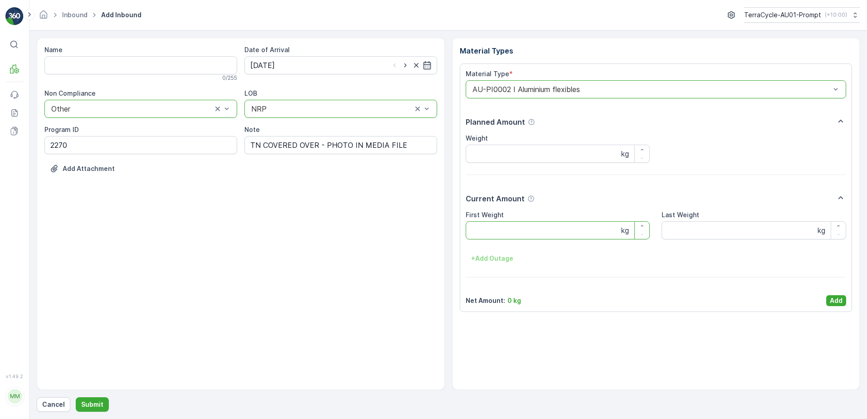
click at [494, 232] on Weight "First Weight" at bounding box center [558, 230] width 185 height 18
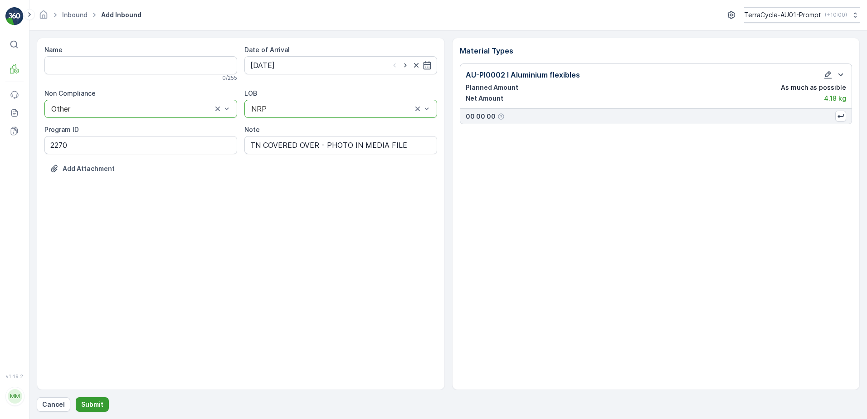
click at [88, 403] on p "Submit" at bounding box center [92, 404] width 22 height 9
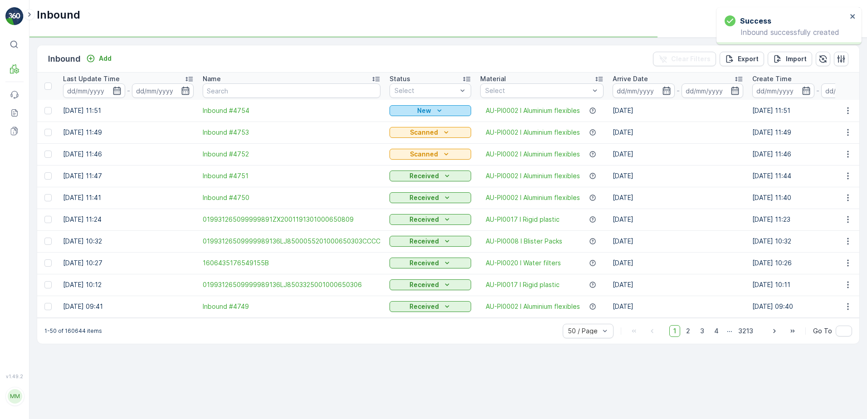
click at [435, 108] on icon "New" at bounding box center [439, 110] width 9 height 9
click at [401, 135] on span "Scanned" at bounding box center [406, 136] width 27 height 9
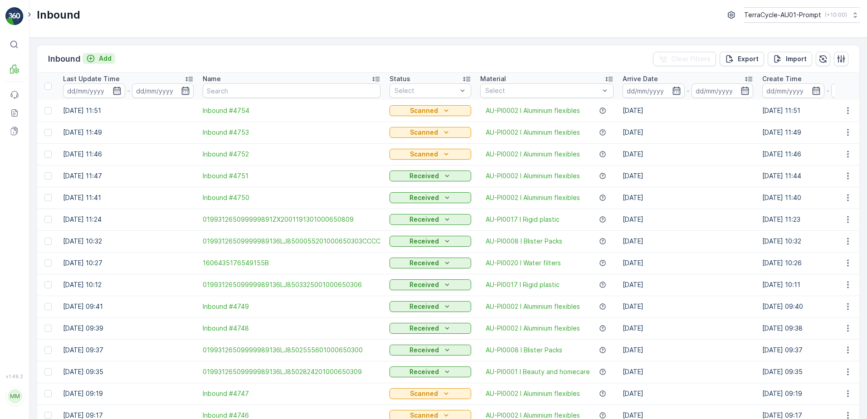
click at [108, 62] on p "Add" at bounding box center [105, 58] width 13 height 9
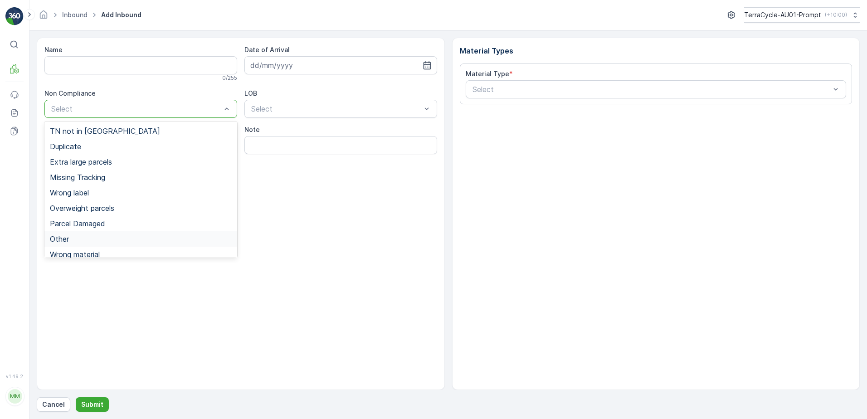
click at [68, 241] on span "Other" at bounding box center [59, 239] width 19 height 8
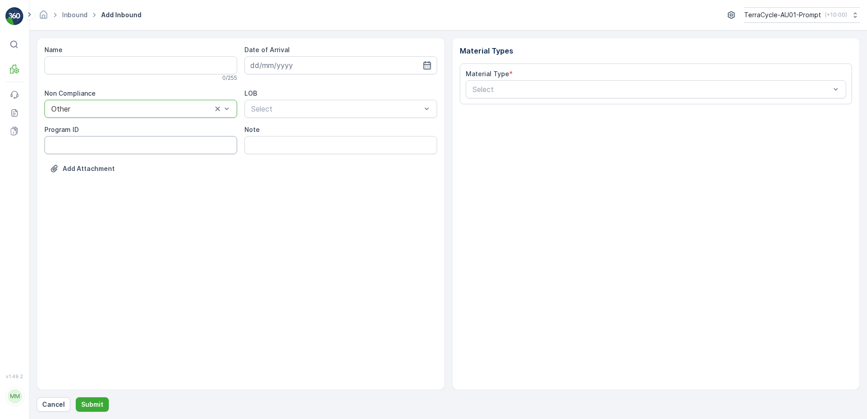
click at [89, 147] on ID "Program ID" at bounding box center [140, 145] width 193 height 18
type ID "2270"
click at [317, 69] on input at bounding box center [341, 65] width 193 height 18
click at [294, 123] on div "2" at bounding box center [292, 123] width 15 height 15
type input "[DATE]"
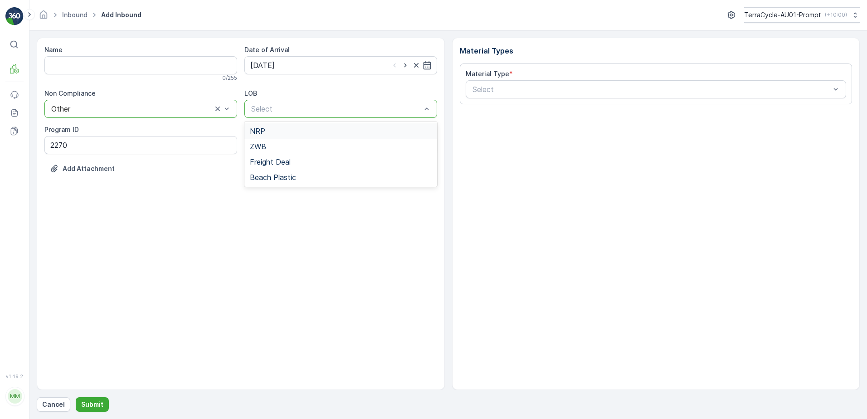
click at [279, 135] on div "NRP" at bounding box center [341, 131] width 182 height 8
click at [311, 149] on input "Note" at bounding box center [341, 145] width 193 height 18
type input "TN COVERED OVER - PHOTO IN MEDIA FILE"
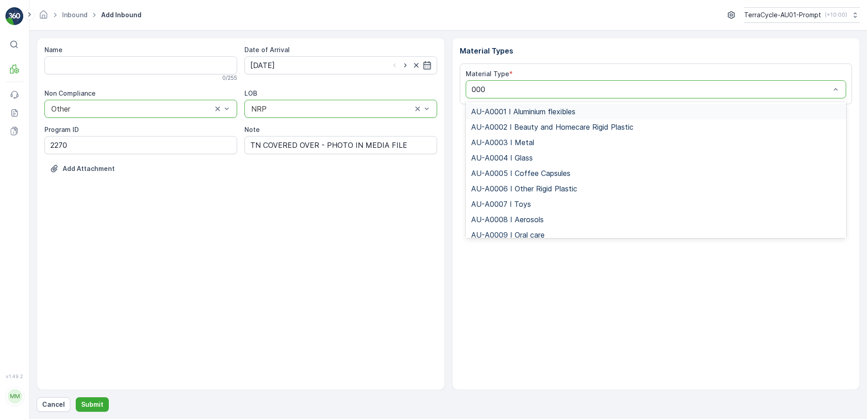
type input "0002"
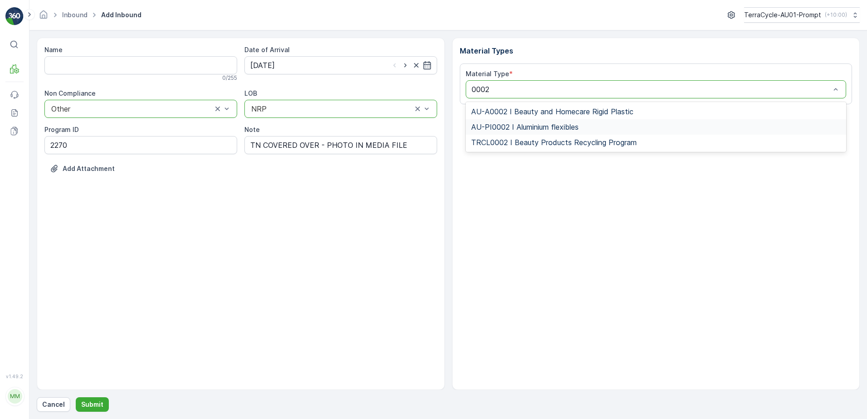
click at [516, 126] on span "AU-PI0002 I Aluminium flexibles" at bounding box center [525, 127] width 108 height 8
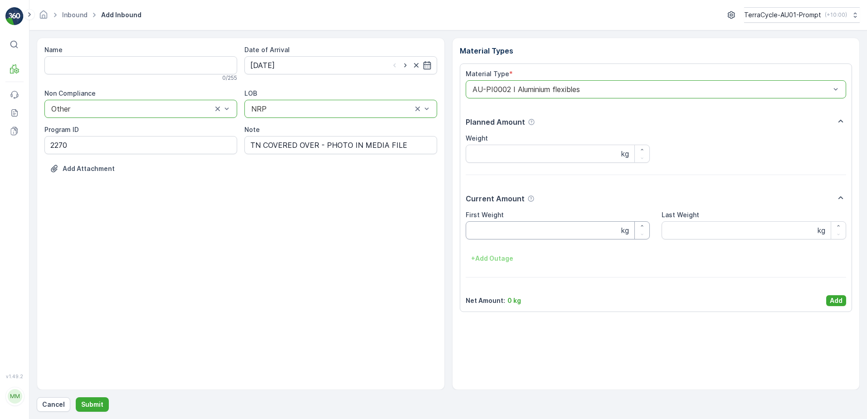
click at [474, 230] on Weight "First Weight" at bounding box center [558, 230] width 185 height 18
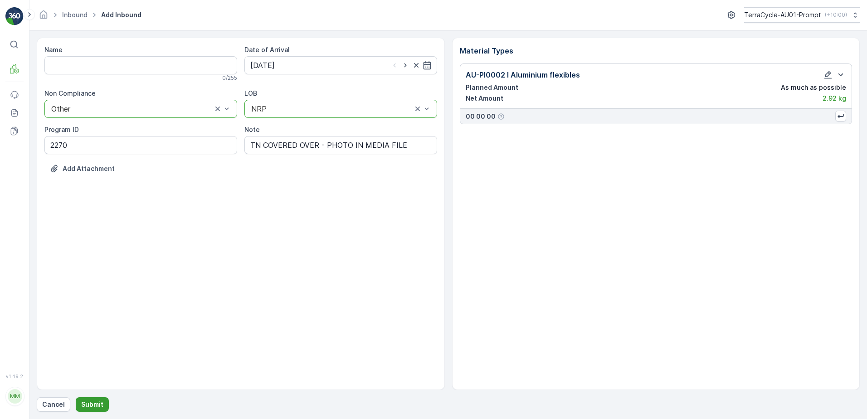
click at [83, 402] on p "Submit" at bounding box center [92, 404] width 22 height 9
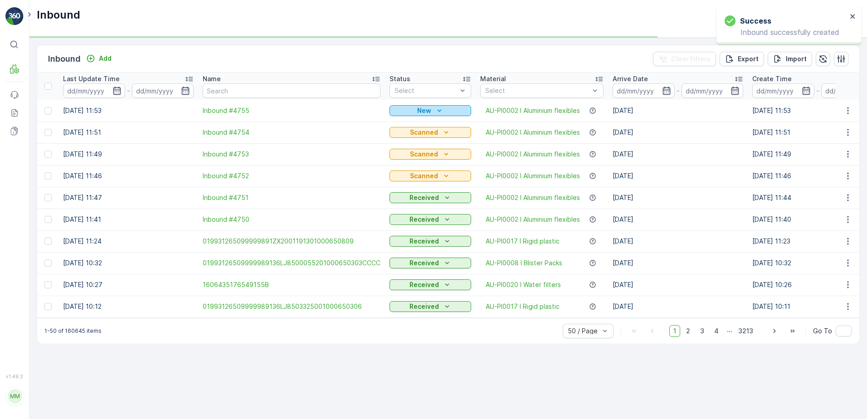
click at [436, 107] on icon "New" at bounding box center [439, 110] width 9 height 9
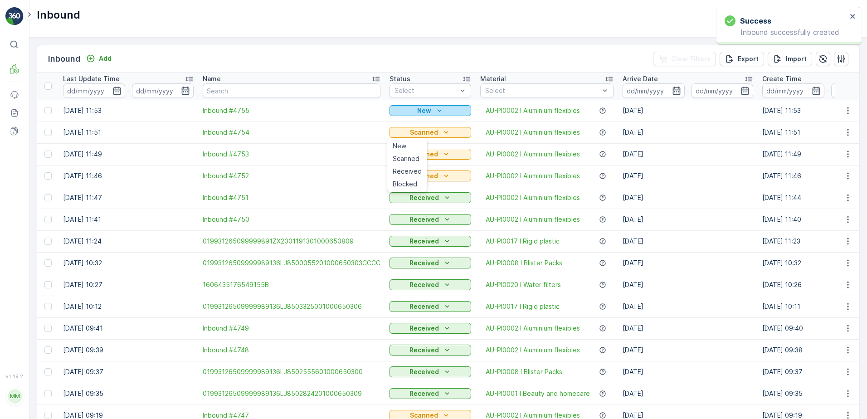
click at [417, 110] on p "New" at bounding box center [424, 110] width 14 height 9
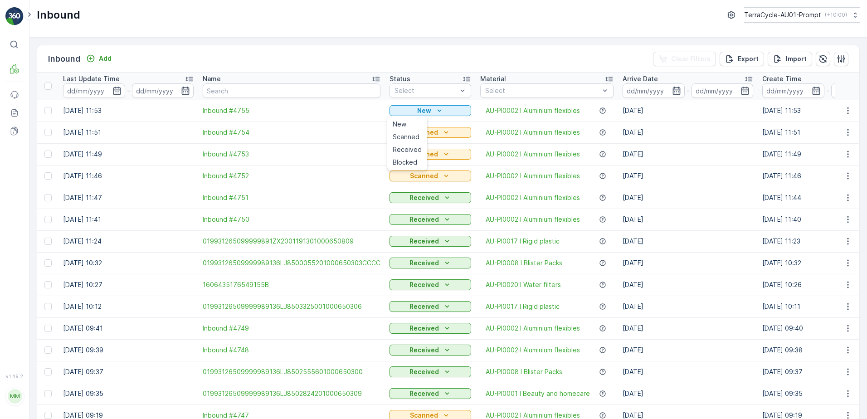
drag, startPoint x: 402, startPoint y: 139, endPoint x: 480, endPoint y: 109, distance: 83.6
click at [402, 138] on span "Scanned" at bounding box center [406, 136] width 27 height 9
